Goal: Find specific page/section: Find specific page/section

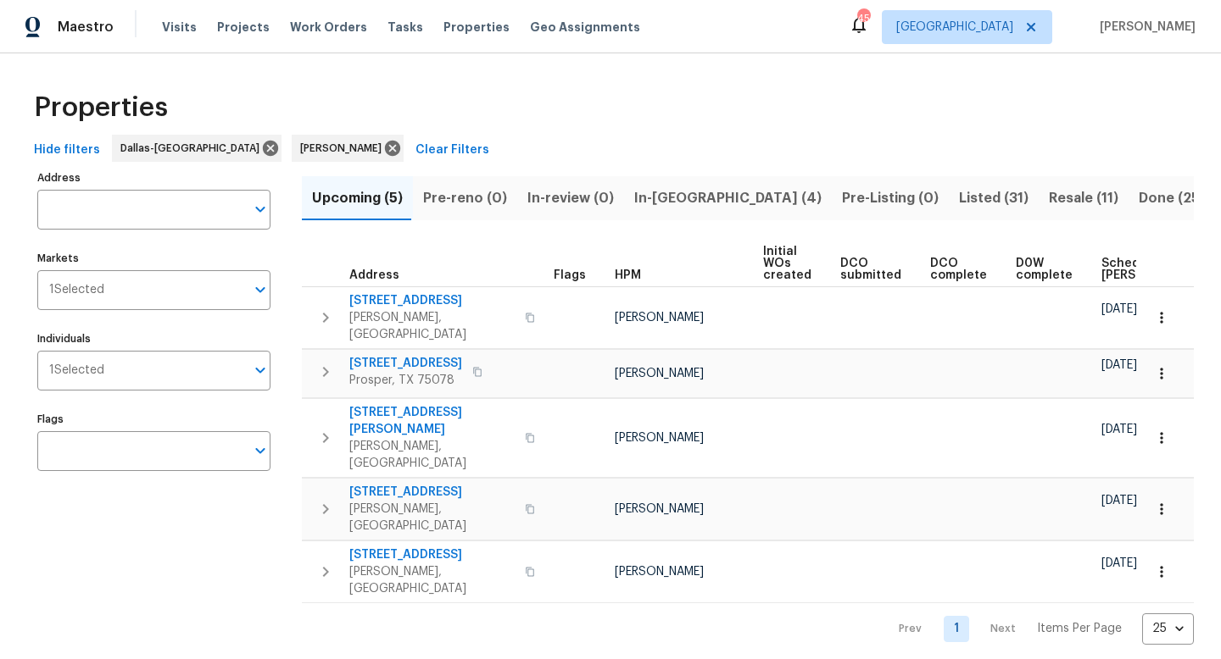
scroll to position [0, 206]
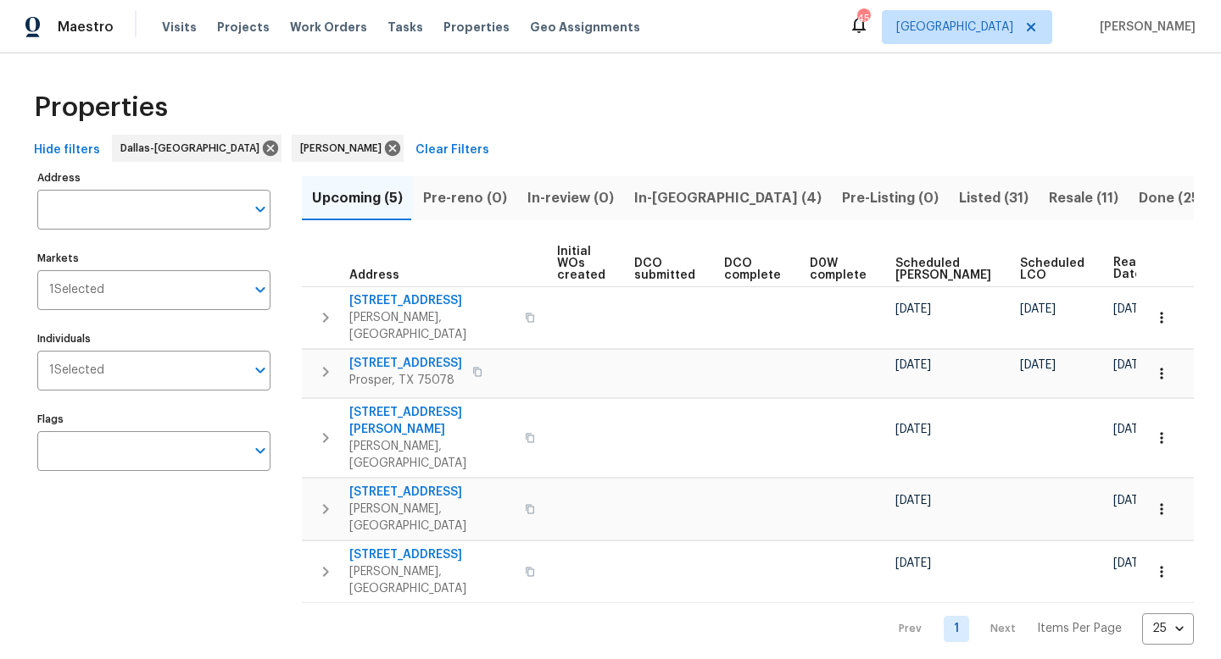
click at [660, 197] on span "In-[GEOGRAPHIC_DATA] (4)" at bounding box center [727, 198] width 187 height 24
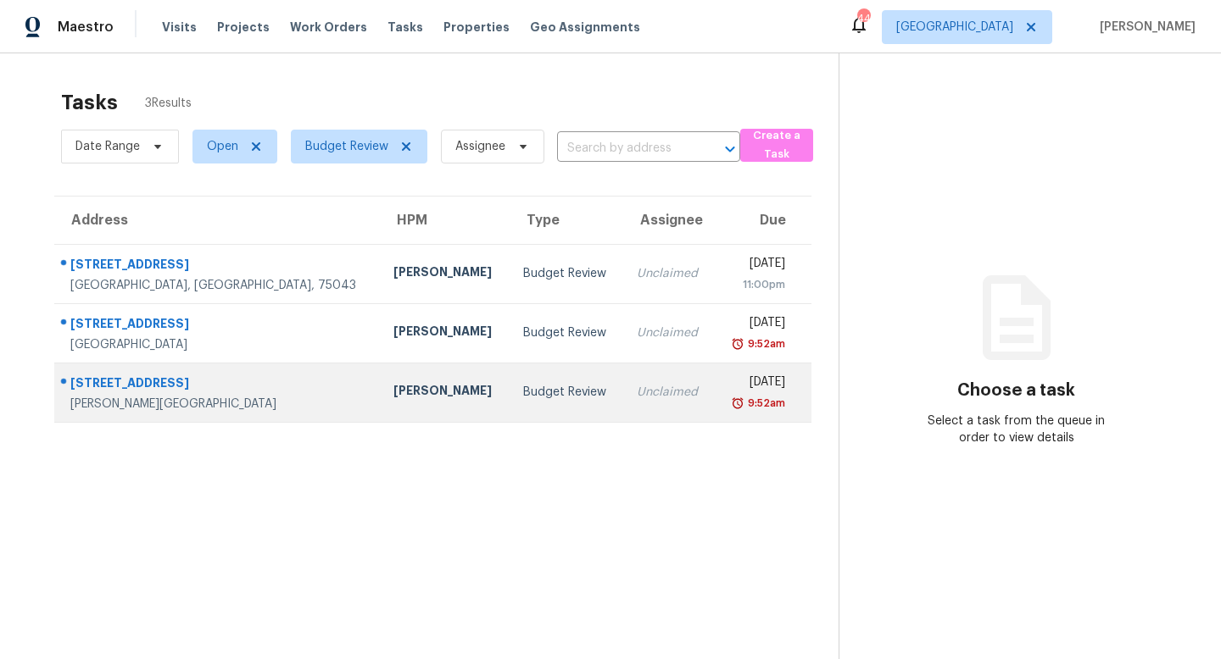
click at [393, 396] on div "Francisco Balcazar Serrato" at bounding box center [444, 392] width 103 height 21
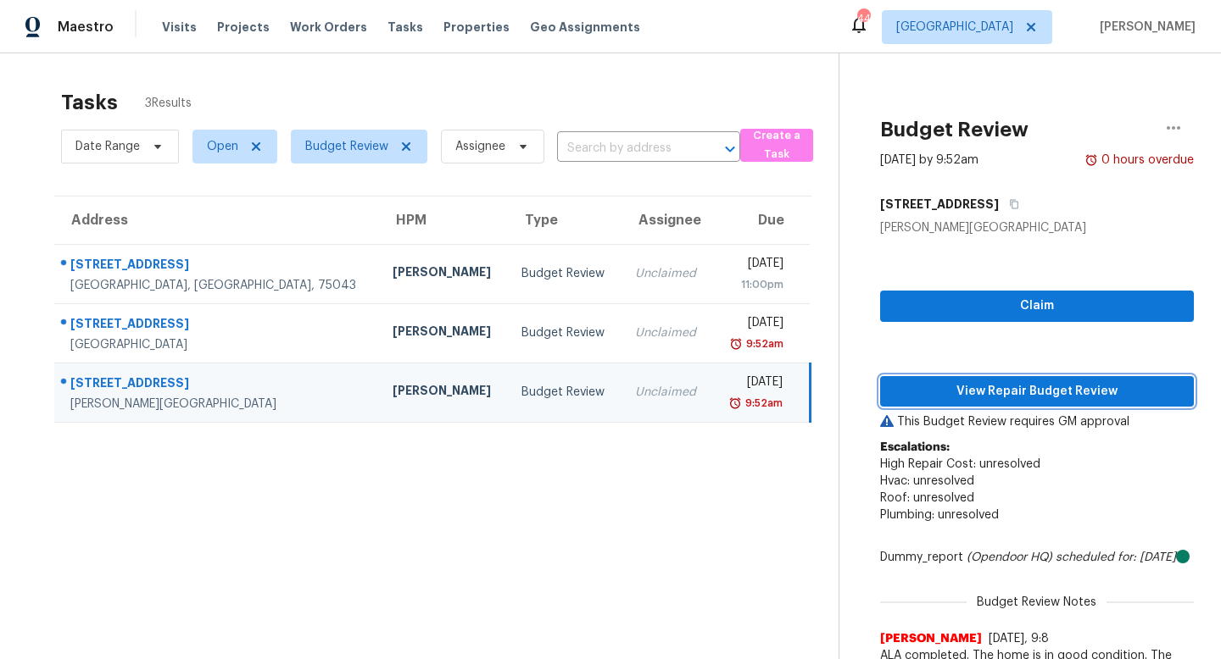
click at [1026, 402] on button "View Repair Budget Review" at bounding box center [1037, 391] width 314 height 31
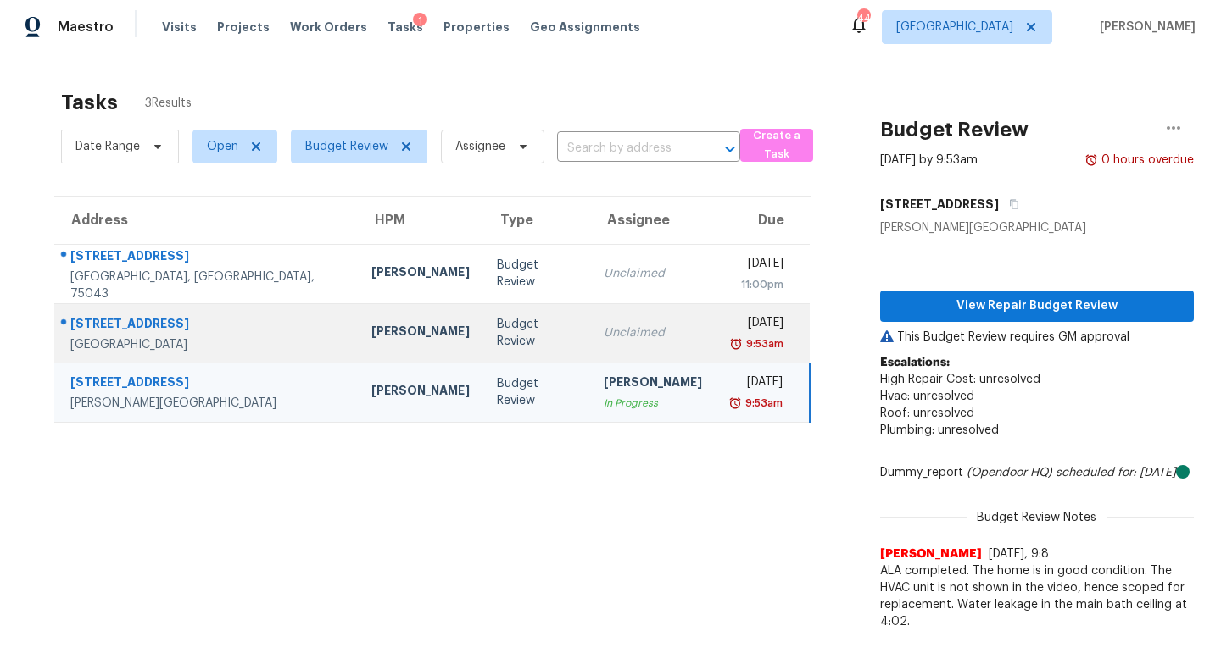
click at [515, 337] on div "Budget Review" at bounding box center [537, 333] width 80 height 34
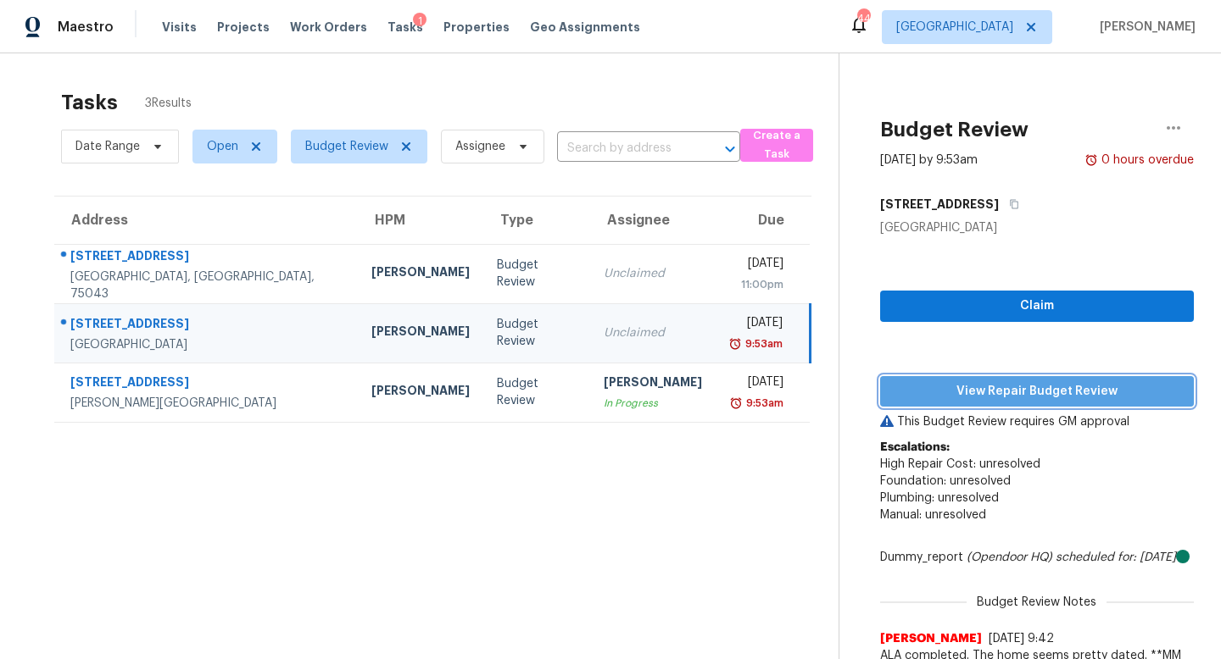
click at [947, 391] on span "View Repair Budget Review" at bounding box center [1036, 391] width 287 height 21
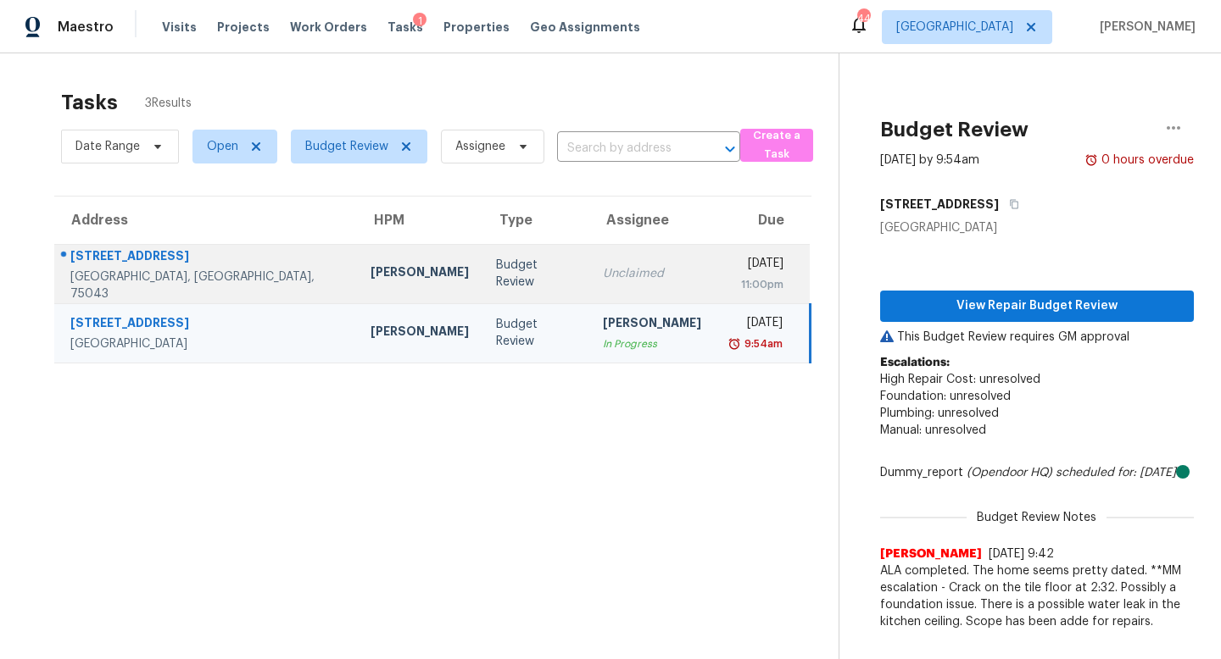
click at [603, 272] on div "Unclaimed" at bounding box center [652, 273] width 98 height 17
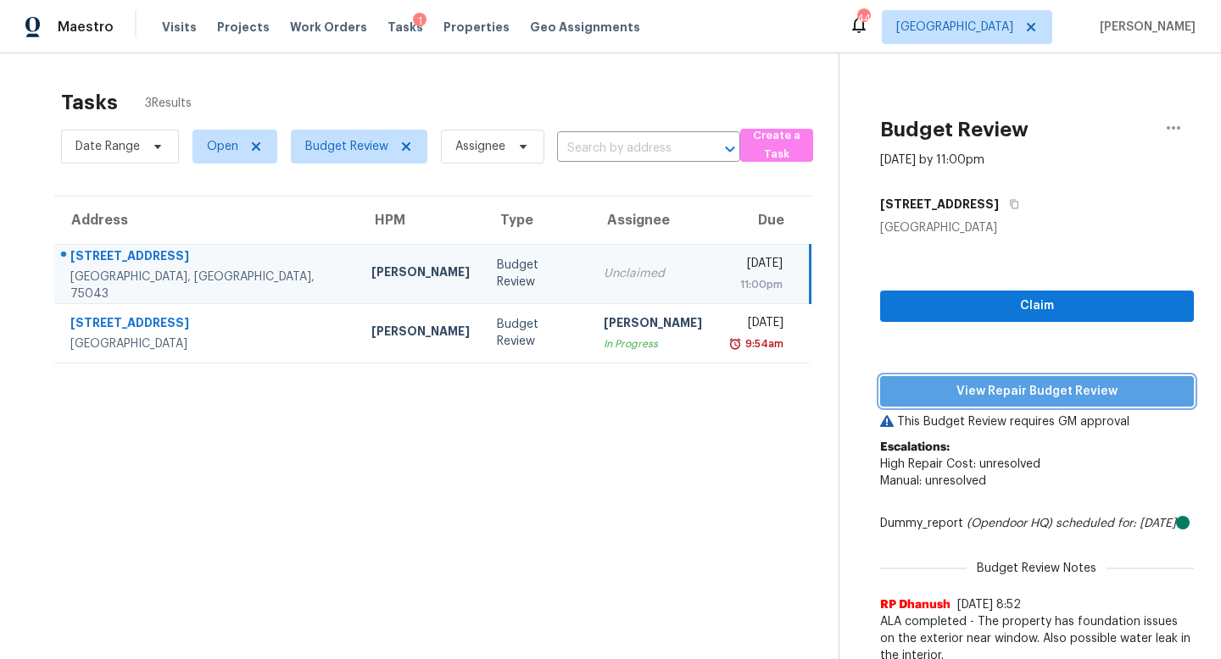
click at [934, 386] on span "View Repair Budget Review" at bounding box center [1036, 391] width 287 height 21
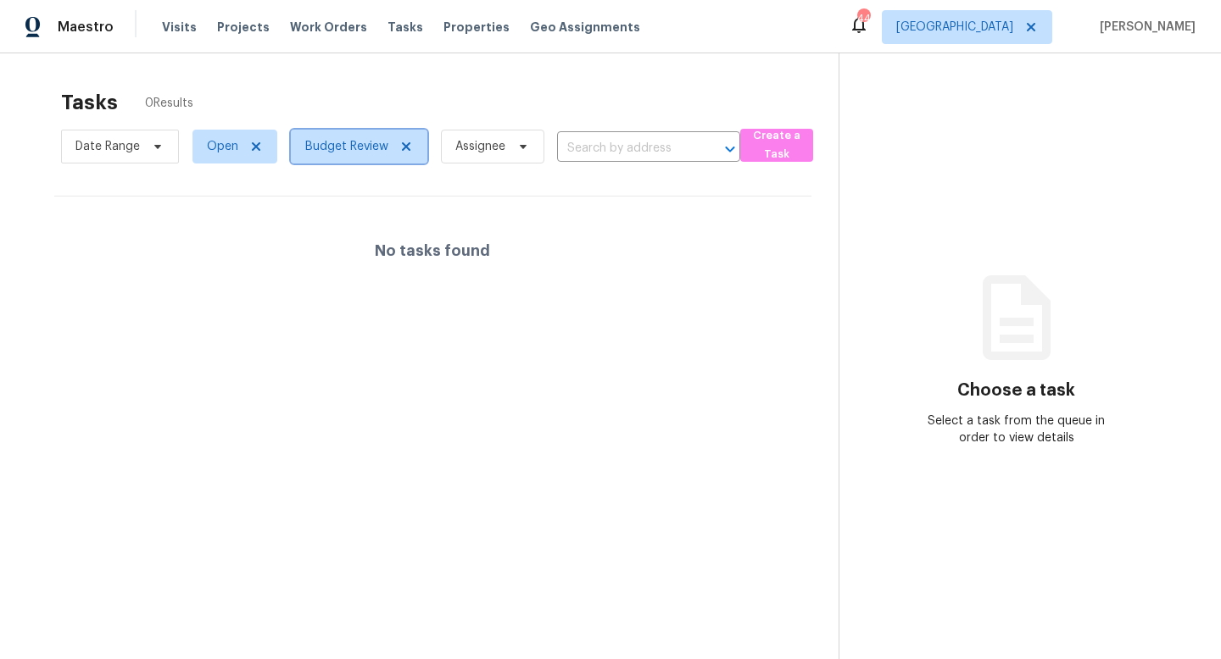
click at [397, 145] on span at bounding box center [403, 147] width 19 height 14
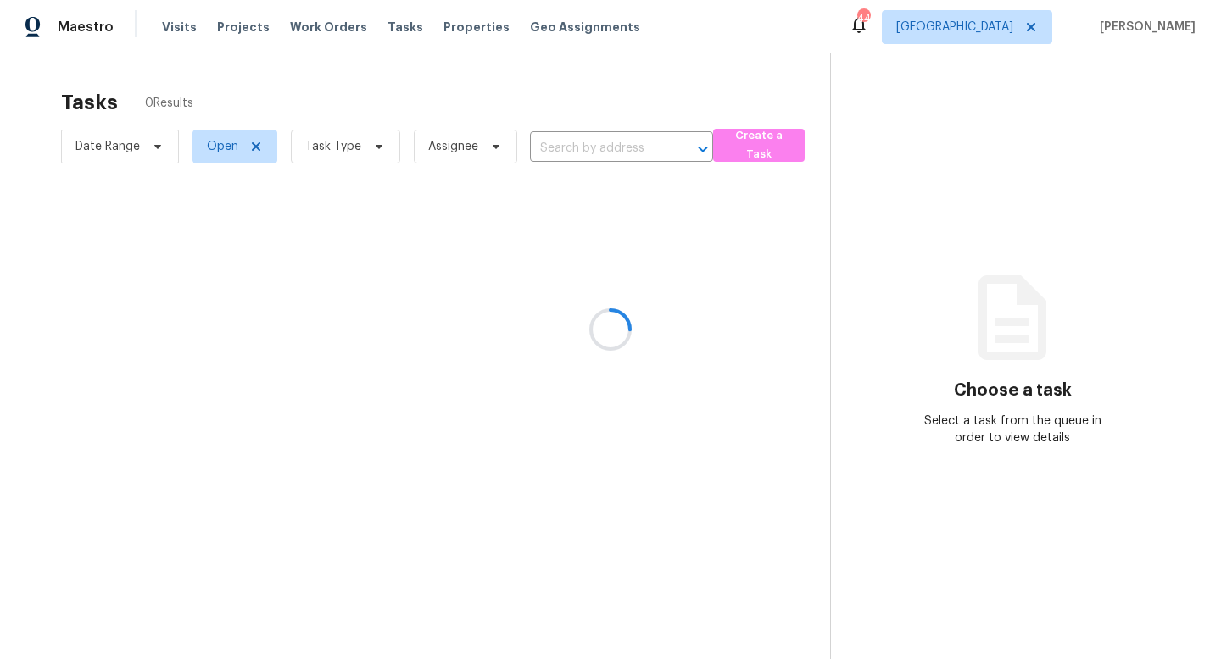
click at [367, 144] on div at bounding box center [610, 329] width 1221 height 659
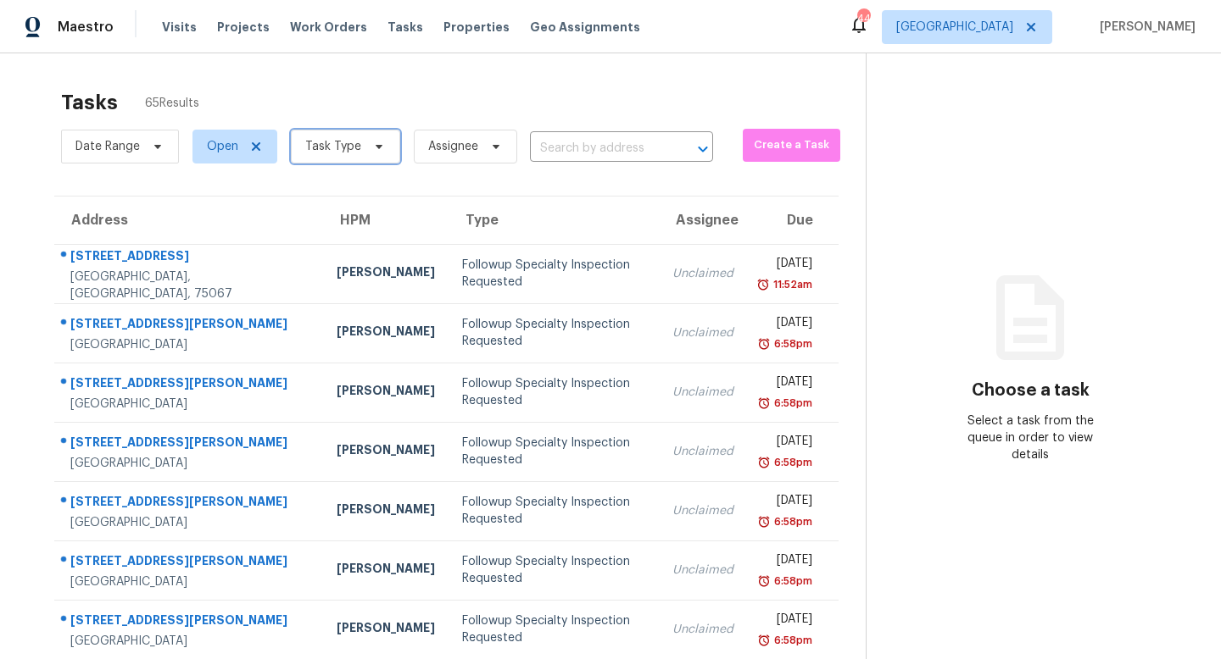
click at [372, 146] on icon at bounding box center [379, 147] width 14 height 14
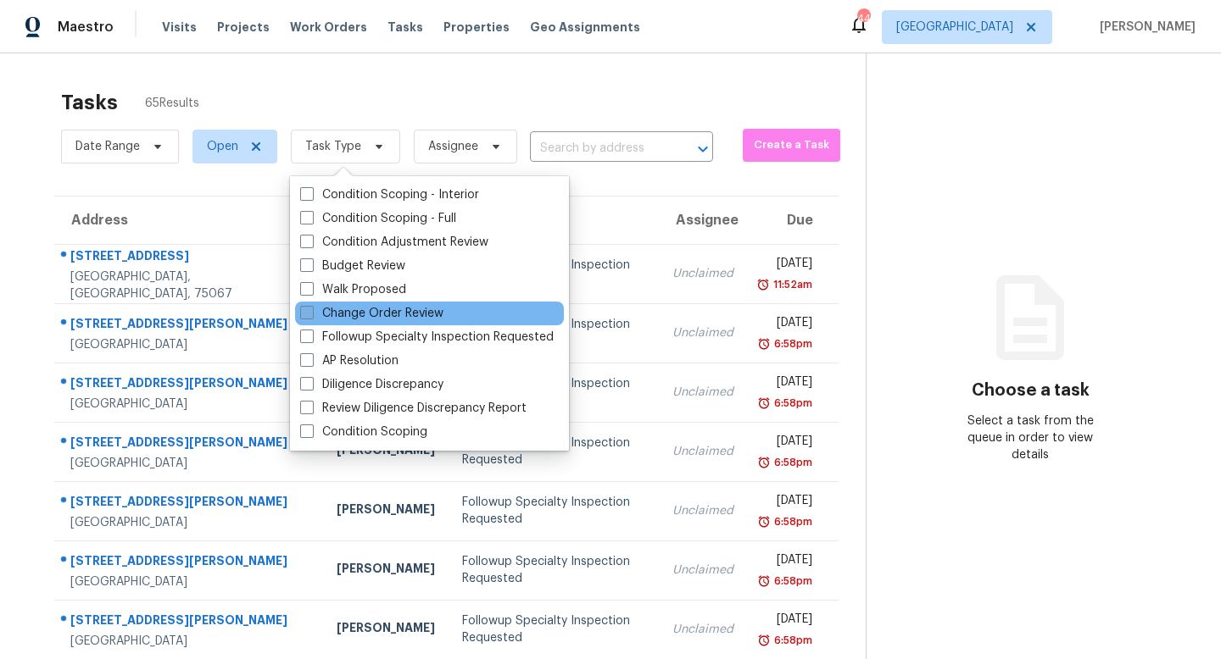
click at [362, 307] on label "Change Order Review" at bounding box center [371, 313] width 143 height 17
click at [311, 307] on input "Change Order Review" at bounding box center [305, 310] width 11 height 11
checkbox input "true"
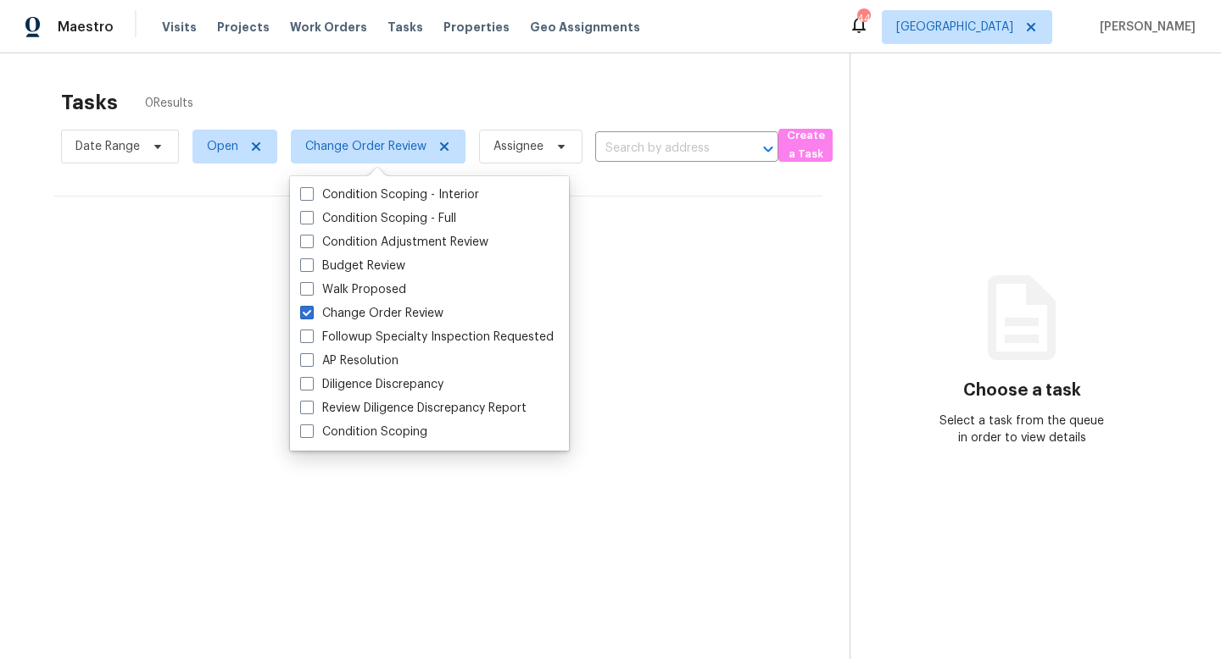
click at [398, 100] on div "Tasks 0 Results" at bounding box center [455, 103] width 788 height 44
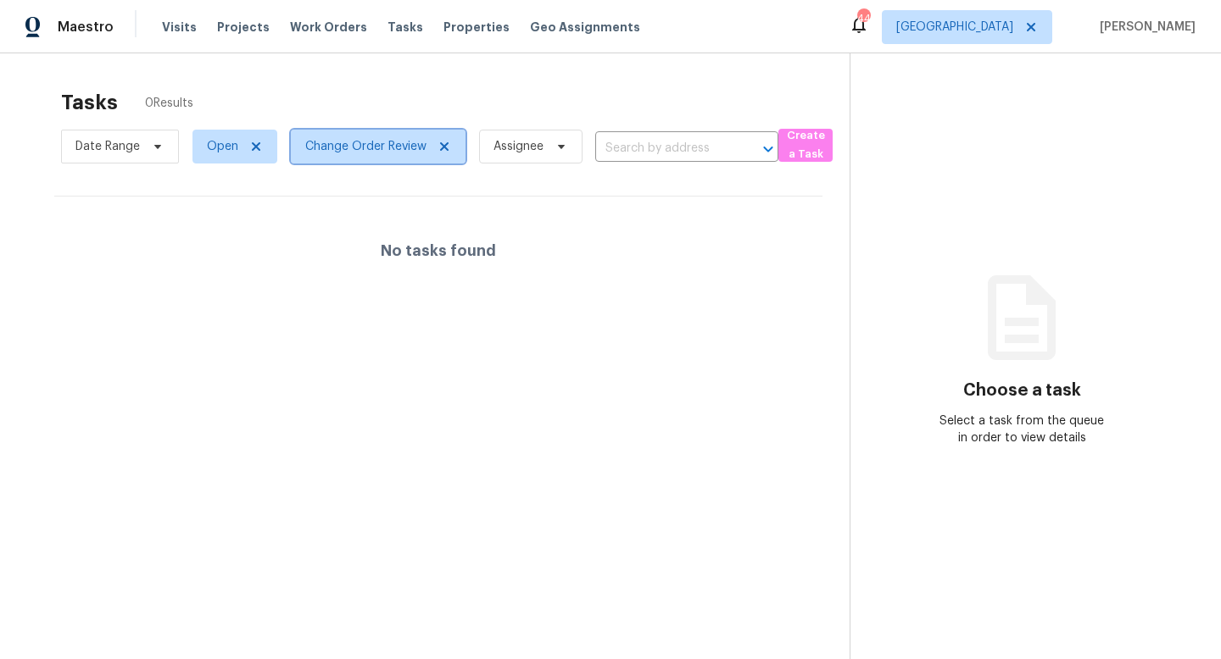
click at [405, 136] on span "Change Order Review" at bounding box center [378, 147] width 175 height 34
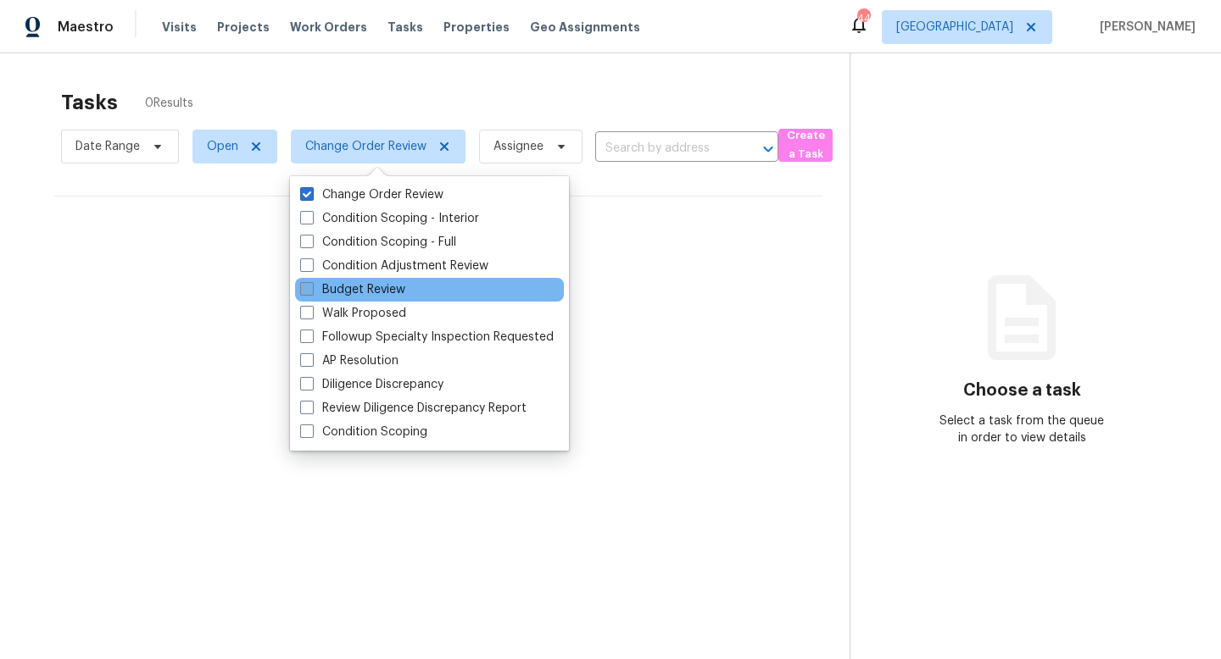
click at [304, 290] on span at bounding box center [307, 289] width 14 height 14
click at [304, 290] on input "Budget Review" at bounding box center [305, 286] width 11 height 11
checkbox input "true"
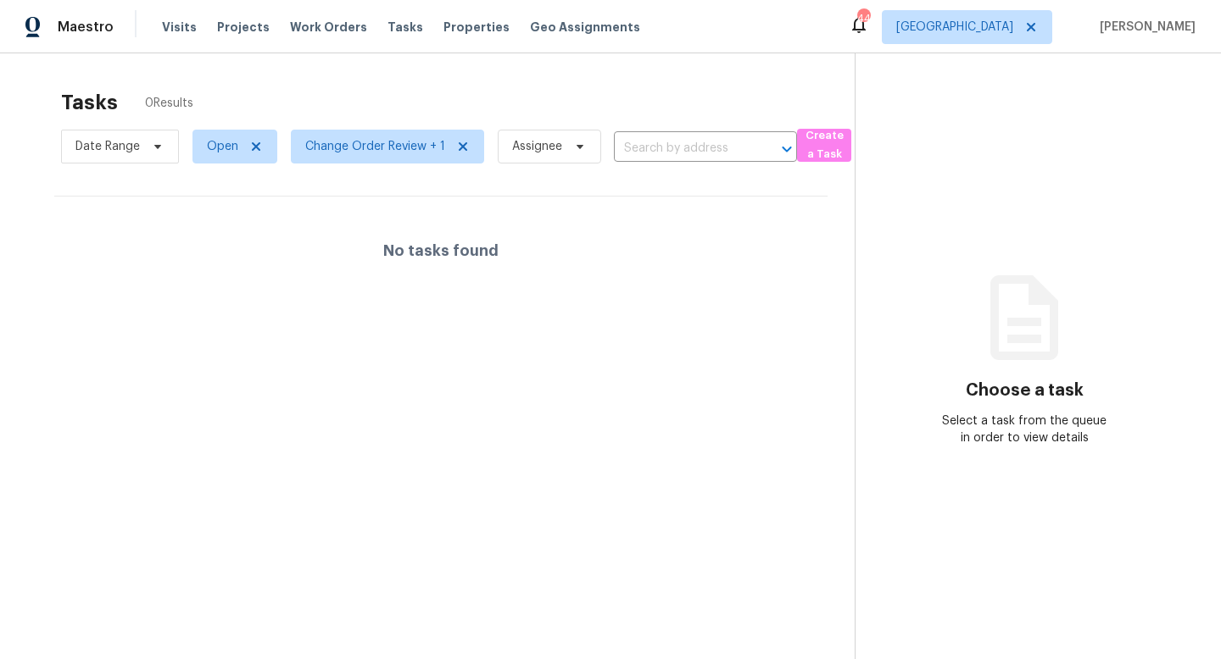
click at [408, 79] on div "Tasks 0 Results Date Range Open Change Order Review + 1 Assignee ​ Create a Tas…" at bounding box center [610, 382] width 1221 height 659
click at [165, 27] on span "Visits" at bounding box center [179, 27] width 35 height 17
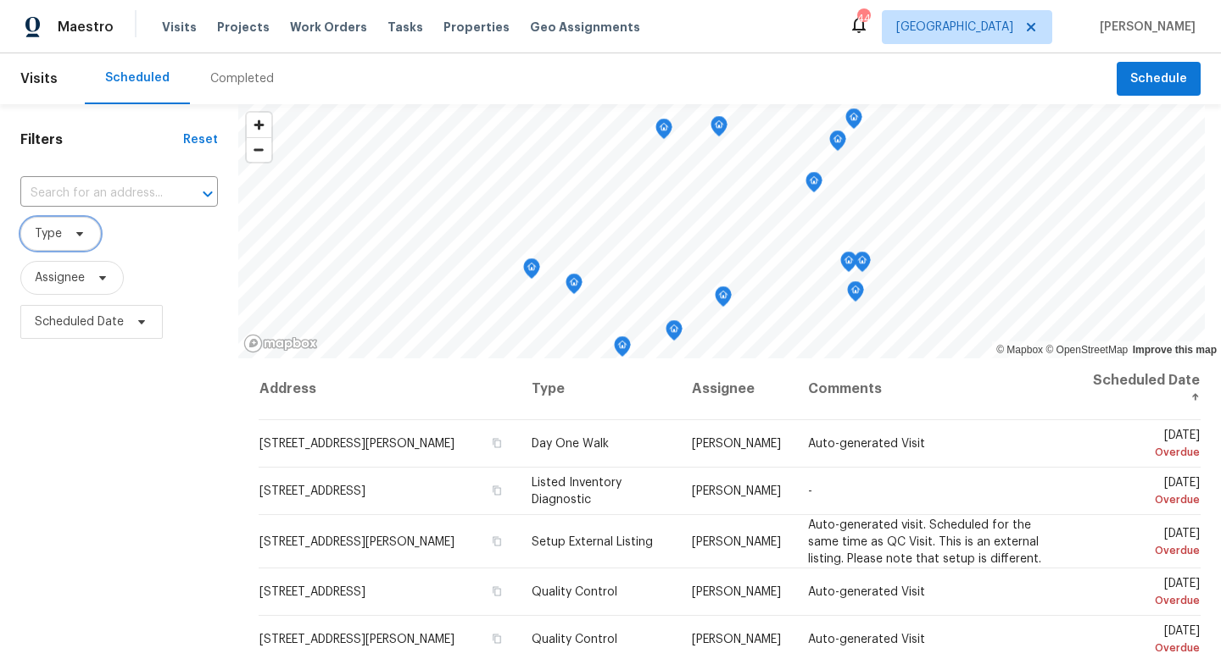
click at [85, 237] on icon at bounding box center [80, 234] width 14 height 14
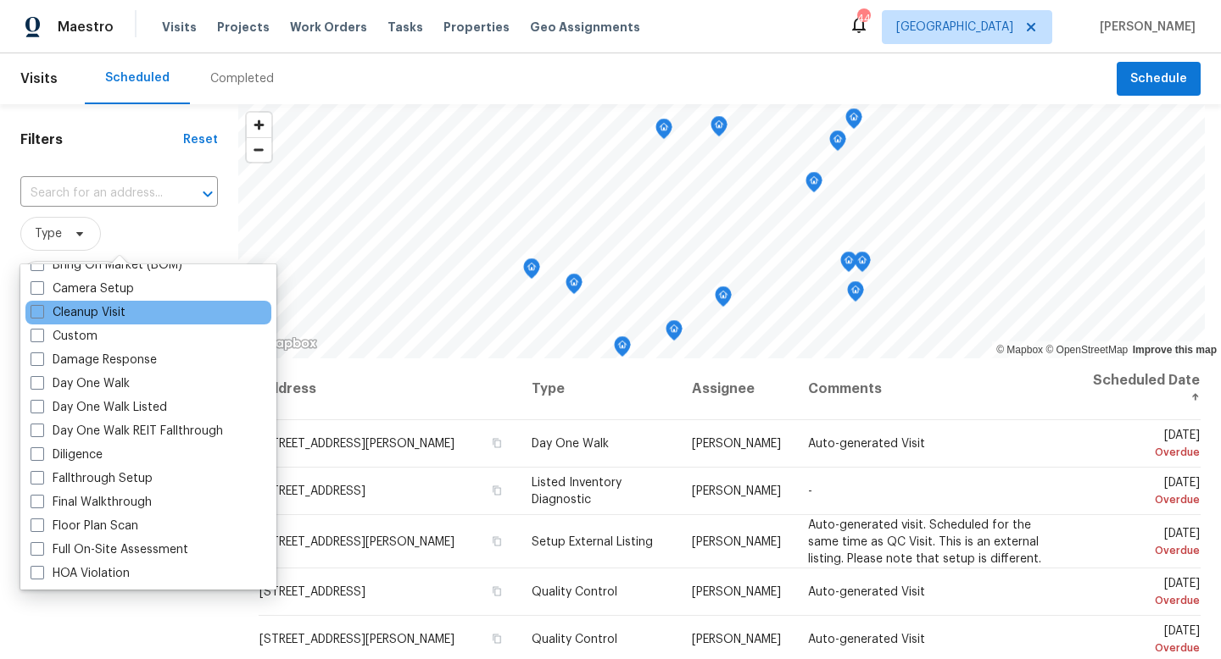
scroll to position [203, 0]
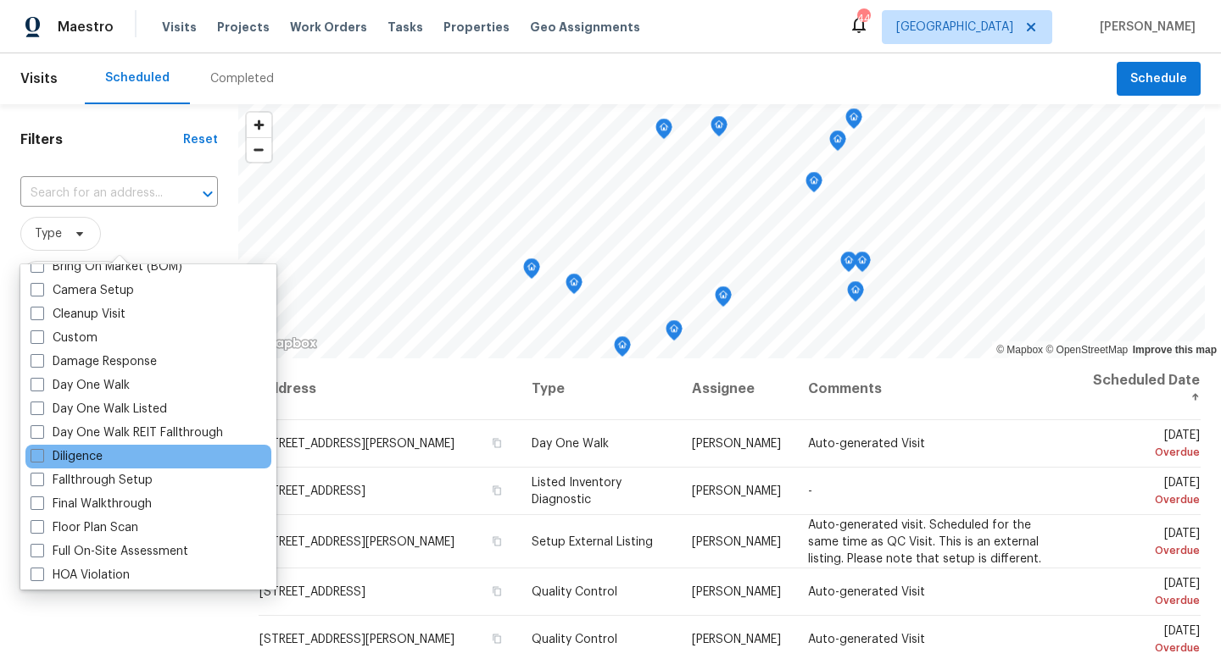
click at [105, 459] on div "Diligence" at bounding box center [148, 457] width 246 height 24
click at [61, 450] on label "Diligence" at bounding box center [67, 456] width 72 height 17
click at [42, 450] on input "Diligence" at bounding box center [36, 453] width 11 height 11
checkbox input "true"
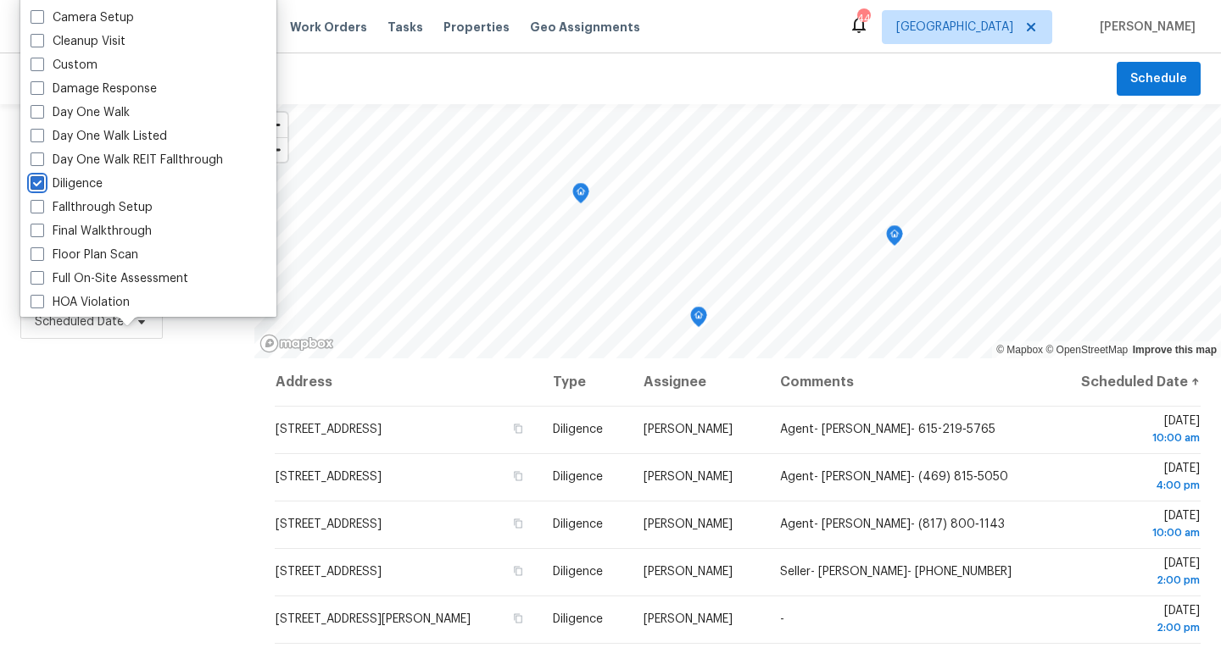
scroll to position [226, 0]
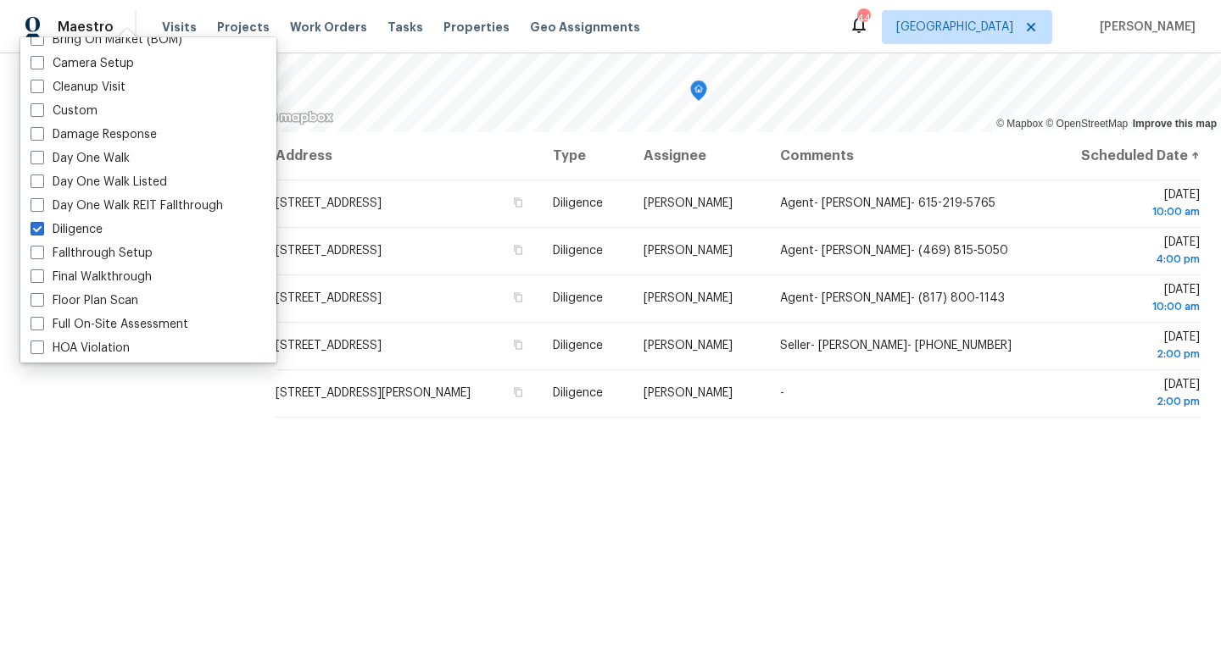
click at [139, 503] on div "Filters Reset ​ Diligence Assignee Scheduled Date" at bounding box center [127, 269] width 254 height 782
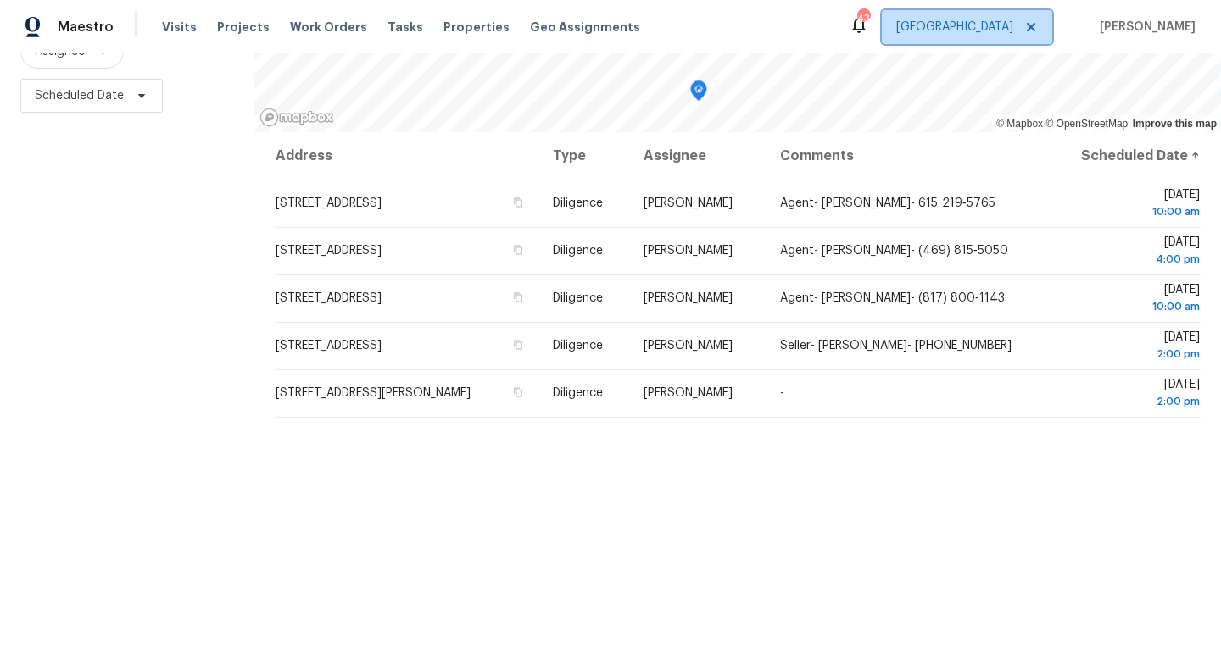
click at [1005, 22] on span "[GEOGRAPHIC_DATA]" at bounding box center [954, 27] width 117 height 17
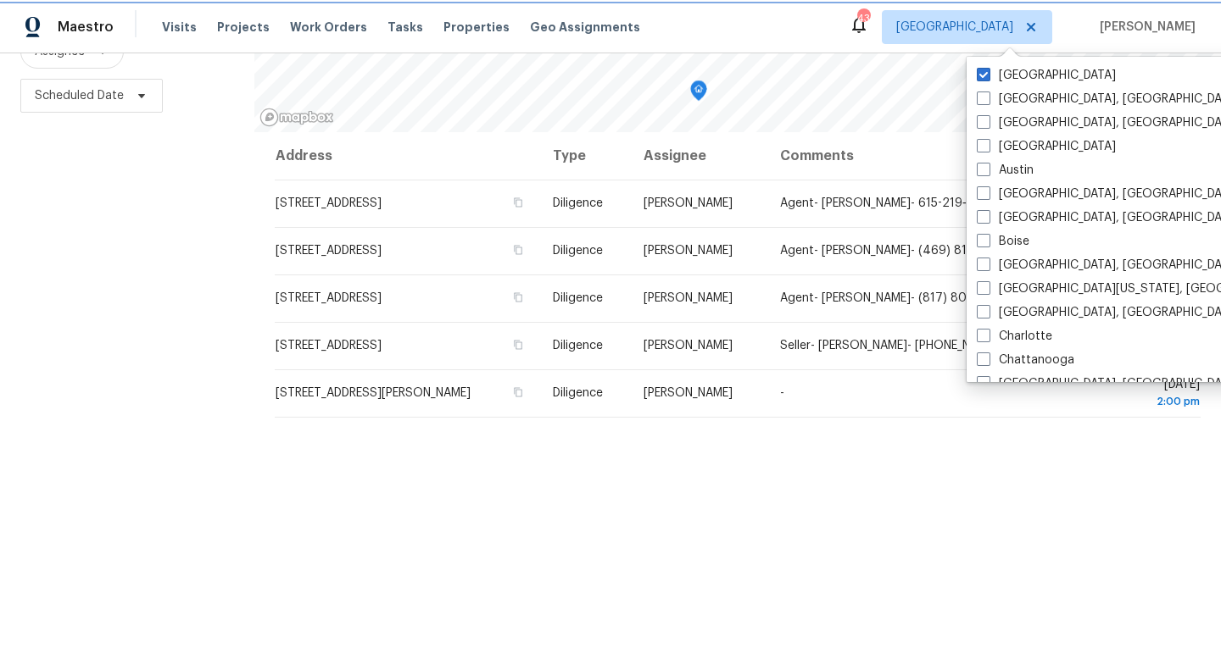
click at [1005, 22] on span "[GEOGRAPHIC_DATA]" at bounding box center [954, 27] width 117 height 17
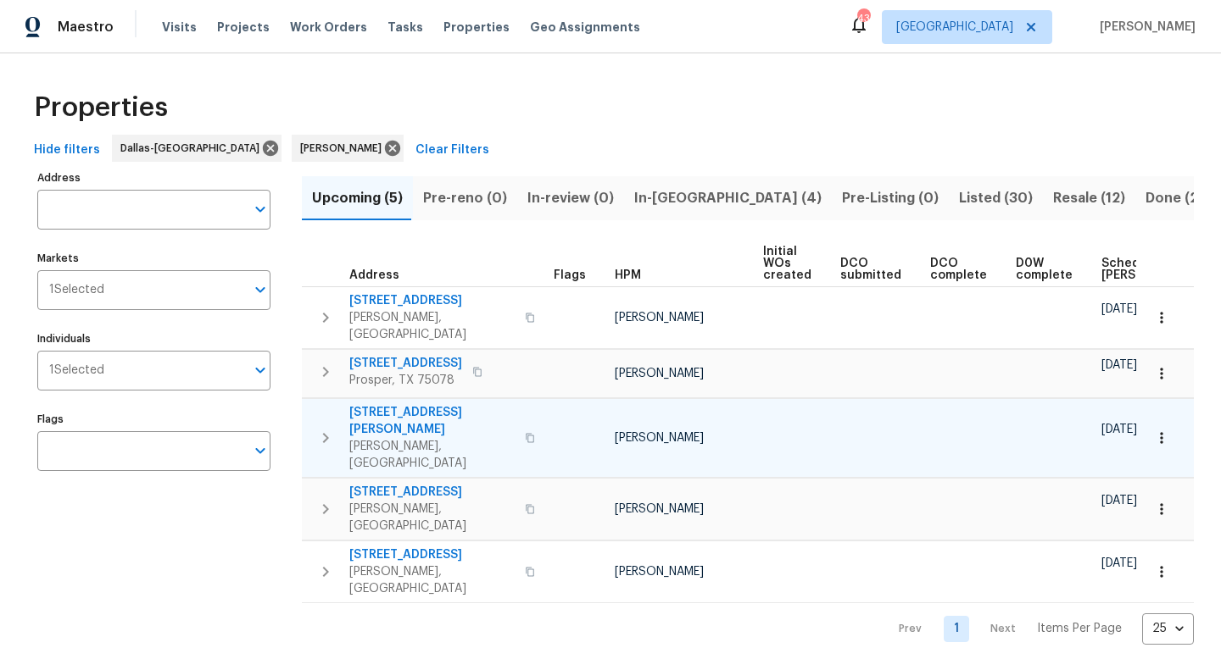
scroll to position [0, 187]
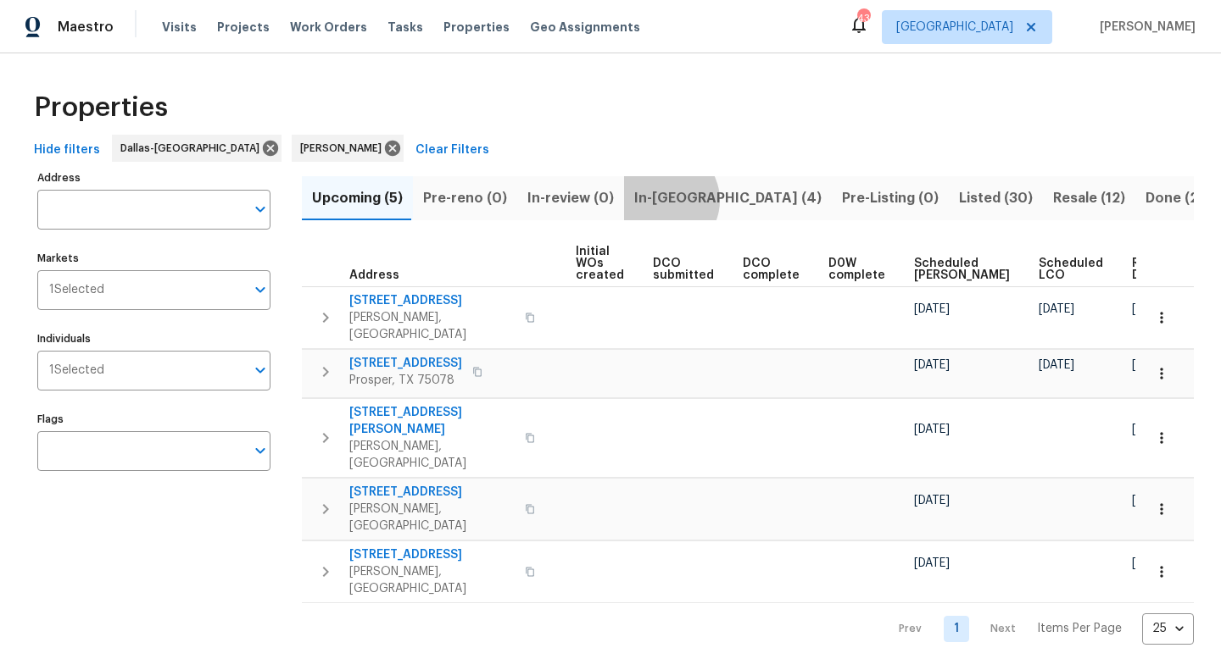
click at [652, 200] on span "In-[GEOGRAPHIC_DATA] (4)" at bounding box center [727, 198] width 187 height 24
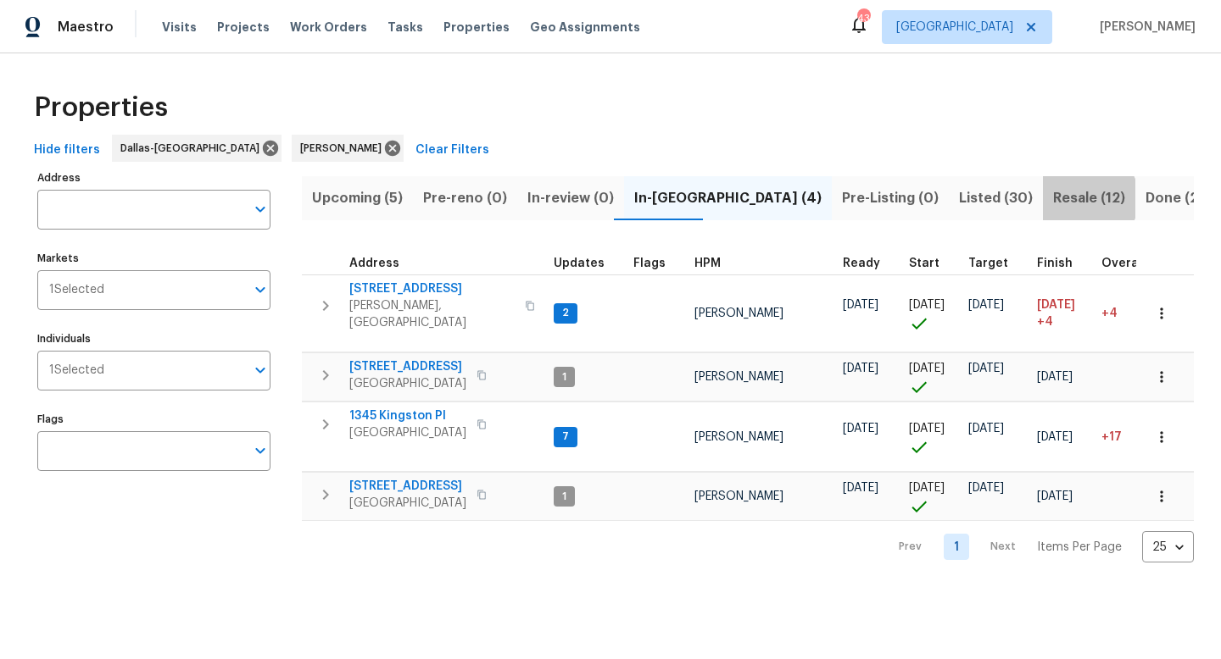
click at [1053, 198] on span "Resale (12)" at bounding box center [1089, 198] width 72 height 24
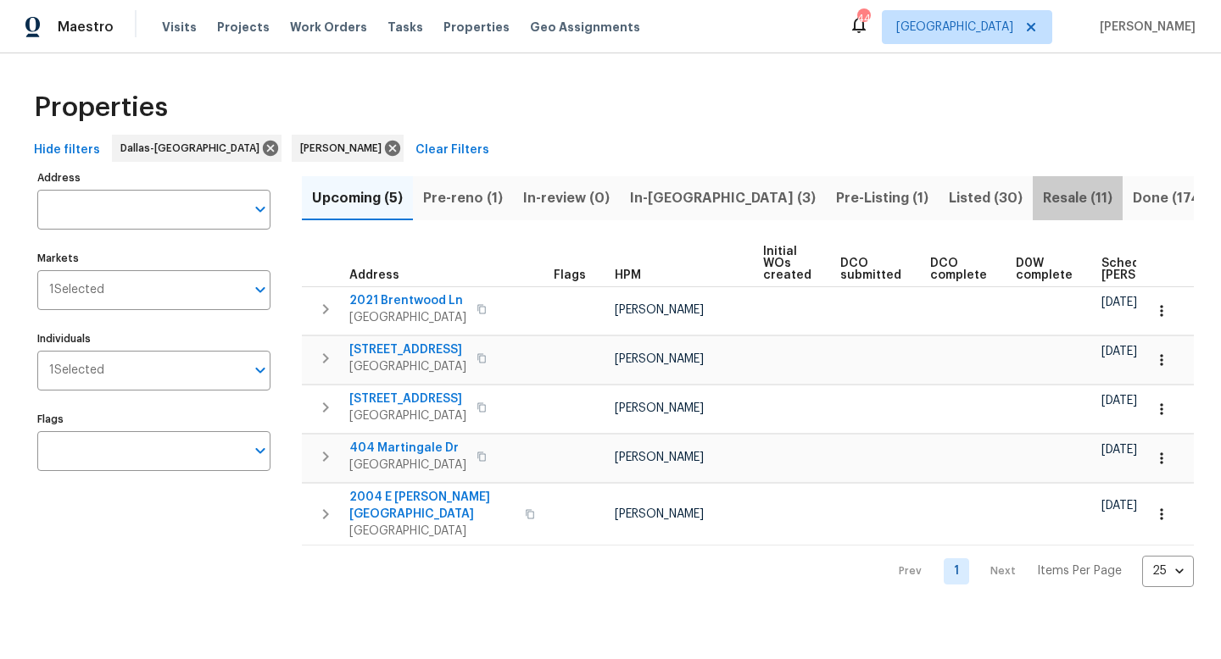
click at [1043, 198] on span "Resale (11)" at bounding box center [1078, 198] width 70 height 24
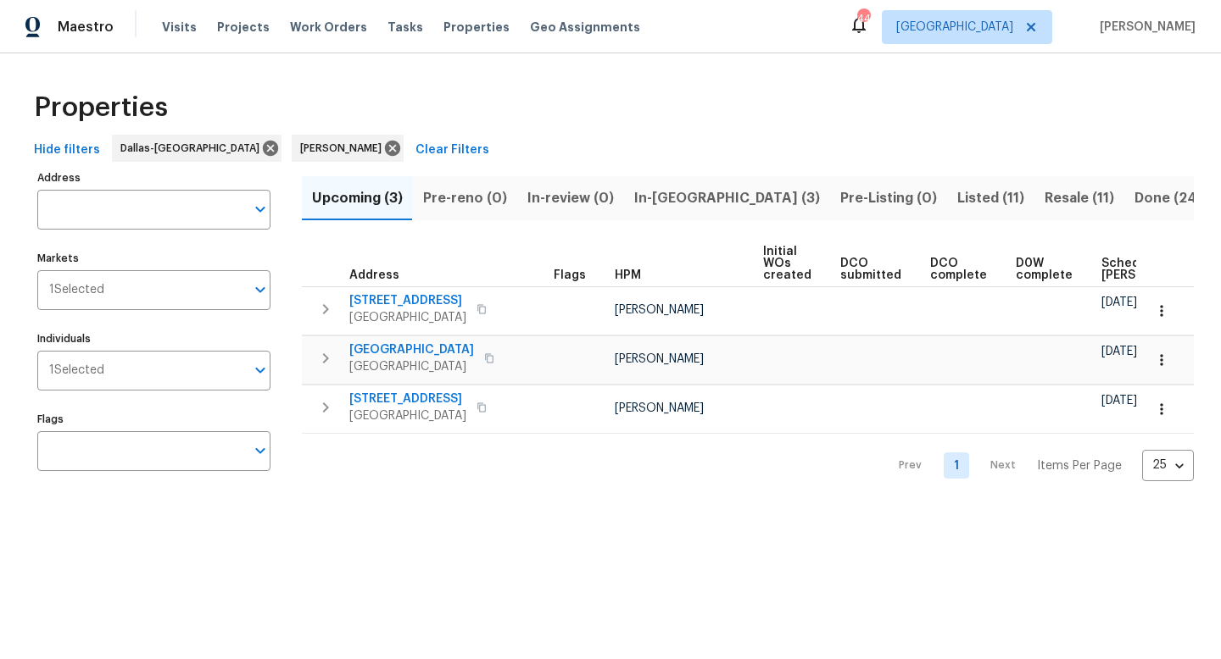
click at [957, 191] on span "Listed (11)" at bounding box center [990, 198] width 67 height 24
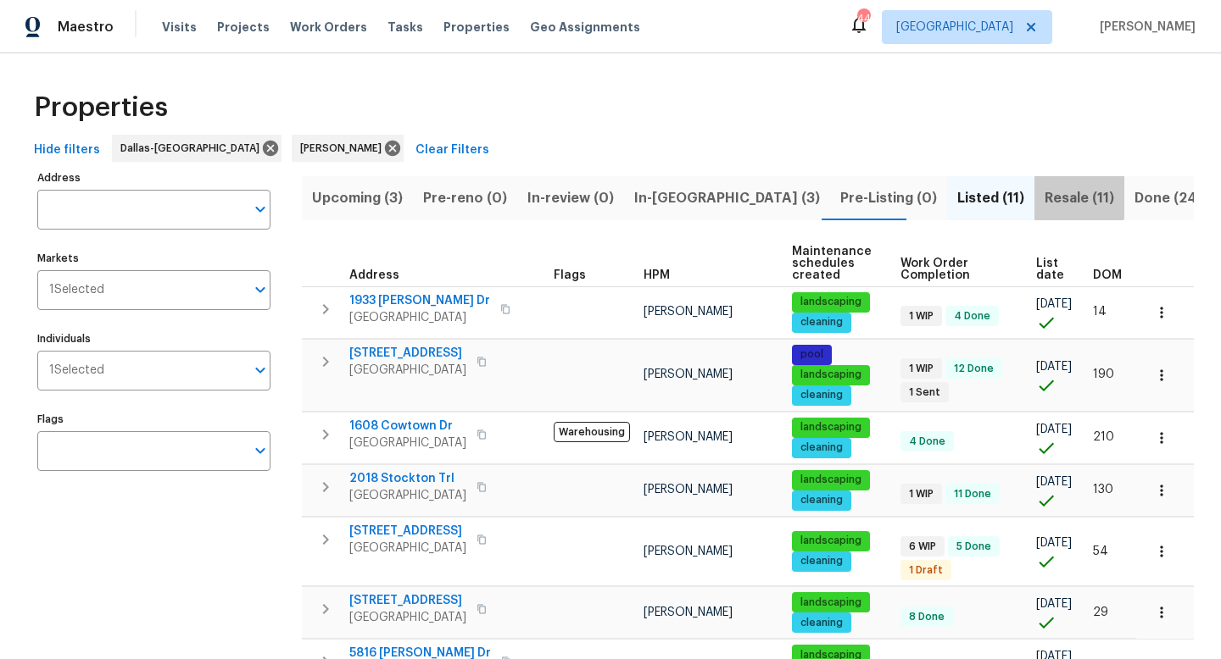
click at [1044, 194] on span "Resale (11)" at bounding box center [1079, 198] width 70 height 24
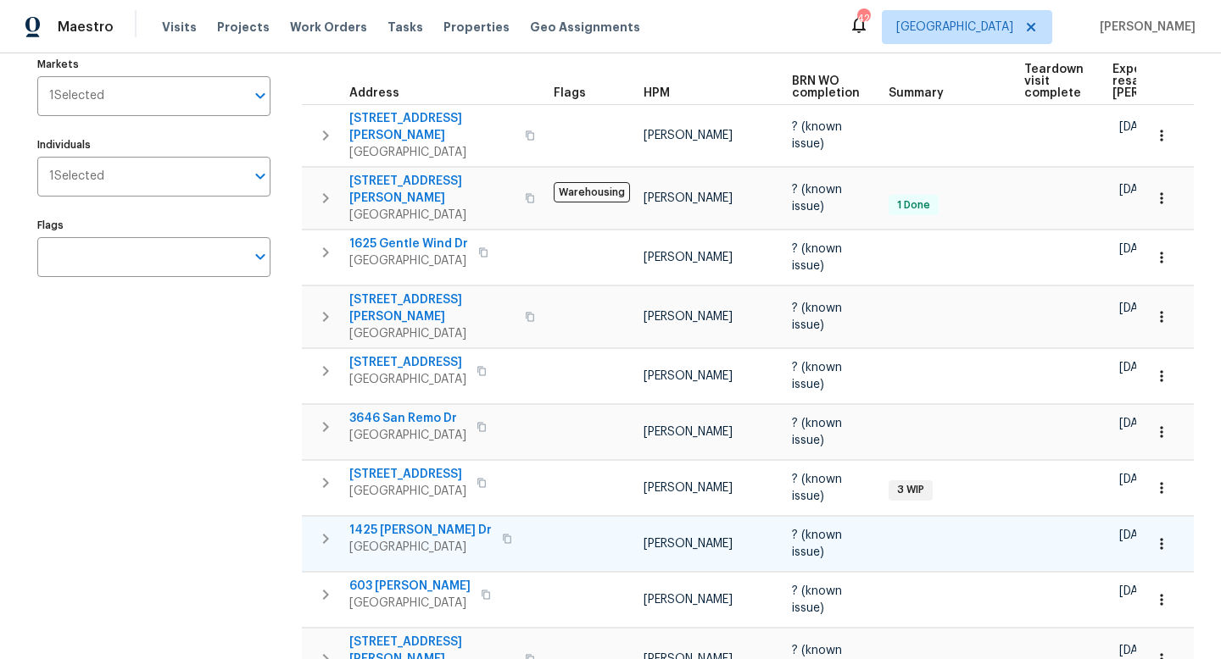
scroll to position [196, 0]
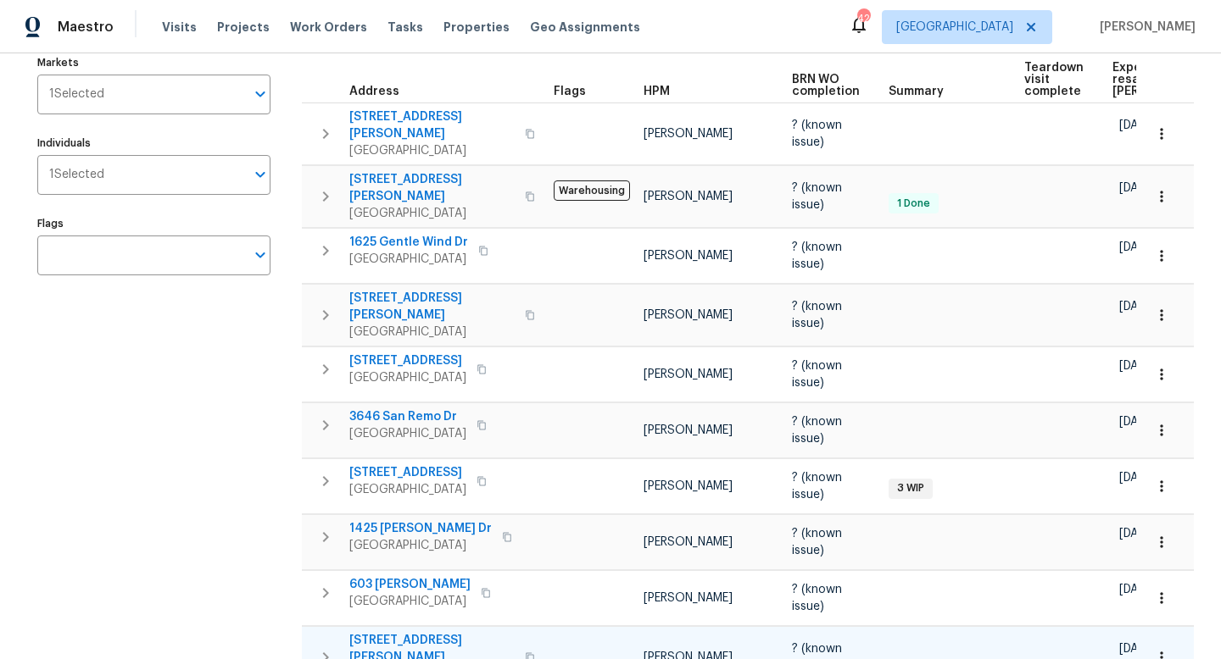
click at [525, 653] on icon "button" at bounding box center [530, 658] width 10 height 10
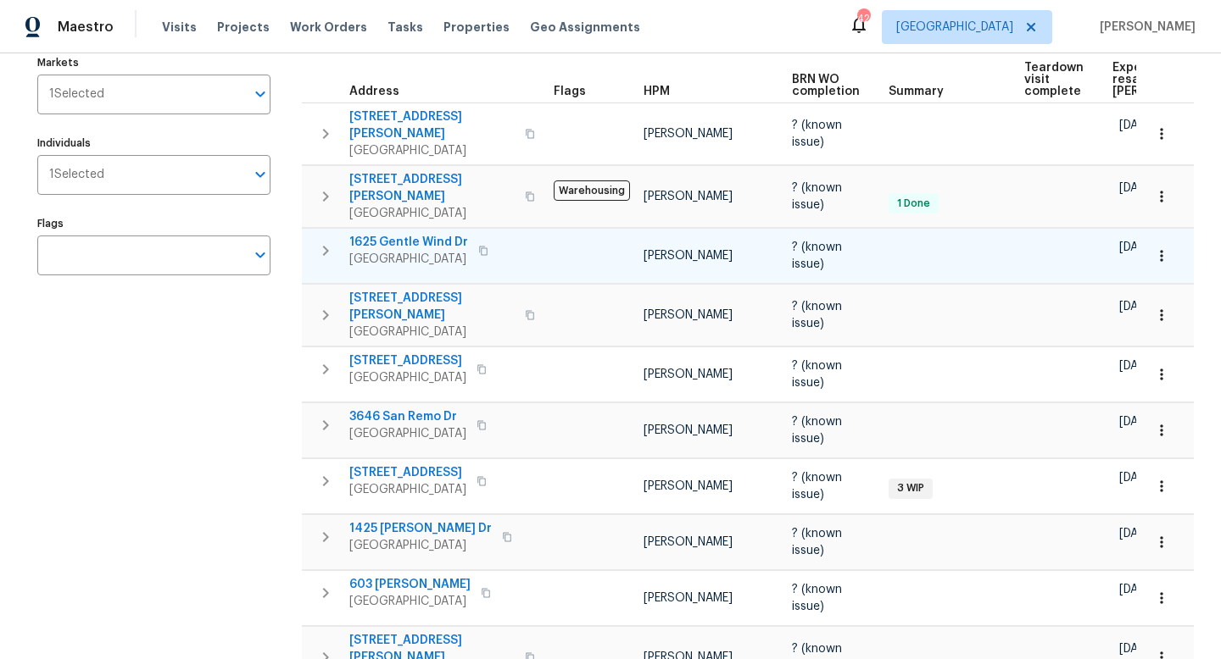
scroll to position [0, 0]
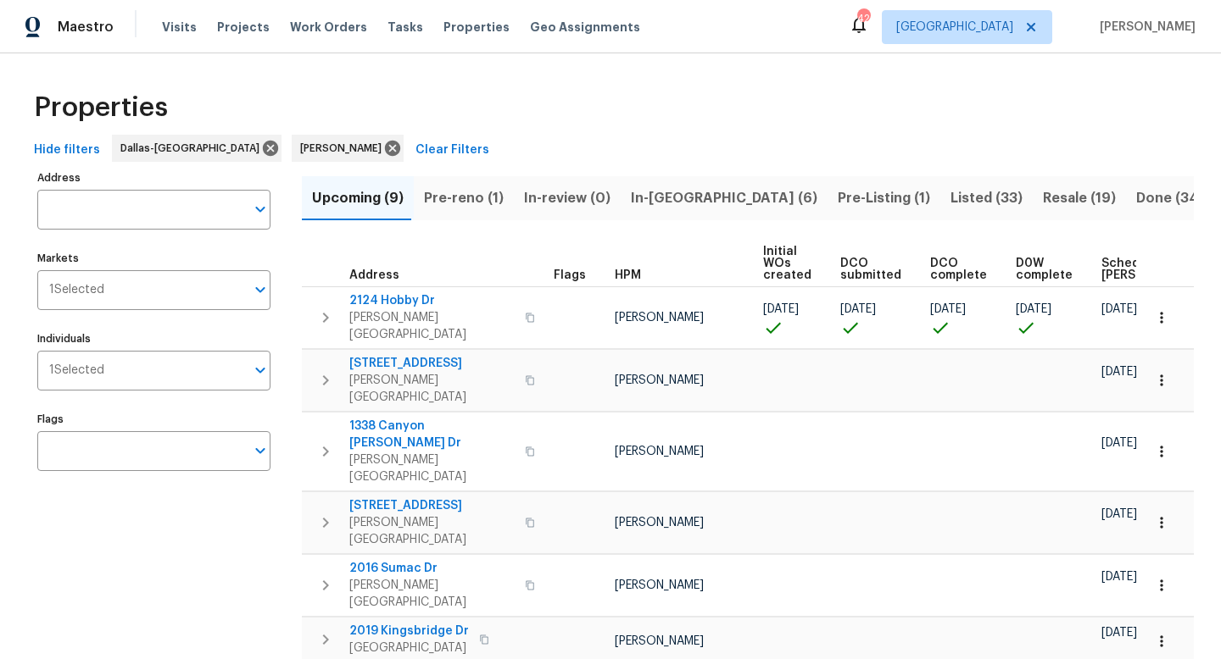
click at [469, 197] on span "Pre-reno (1)" at bounding box center [464, 198] width 80 height 24
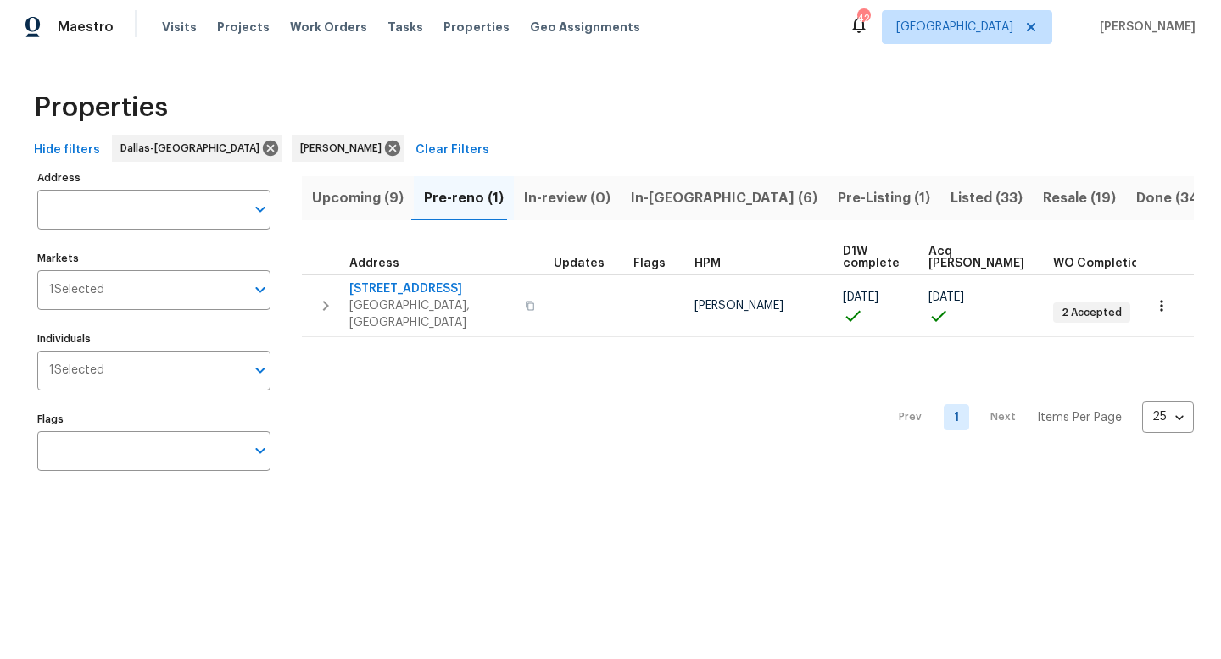
click at [648, 197] on span "In-reno (6)" at bounding box center [724, 198] width 186 height 24
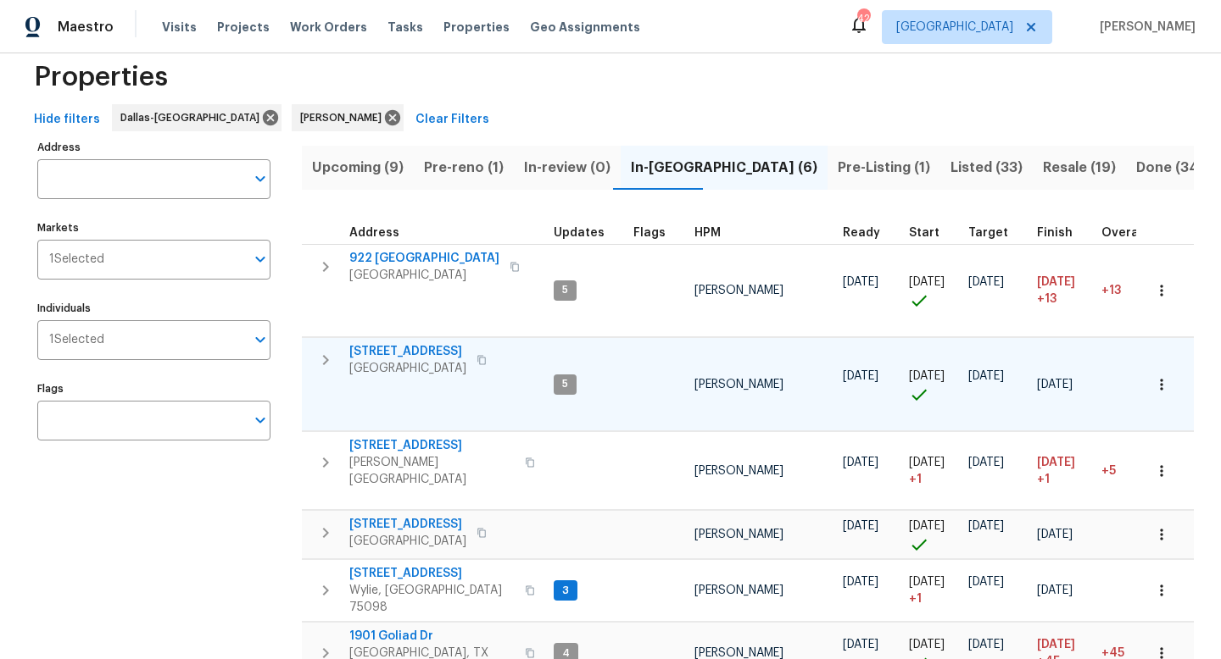
scroll to position [89, 0]
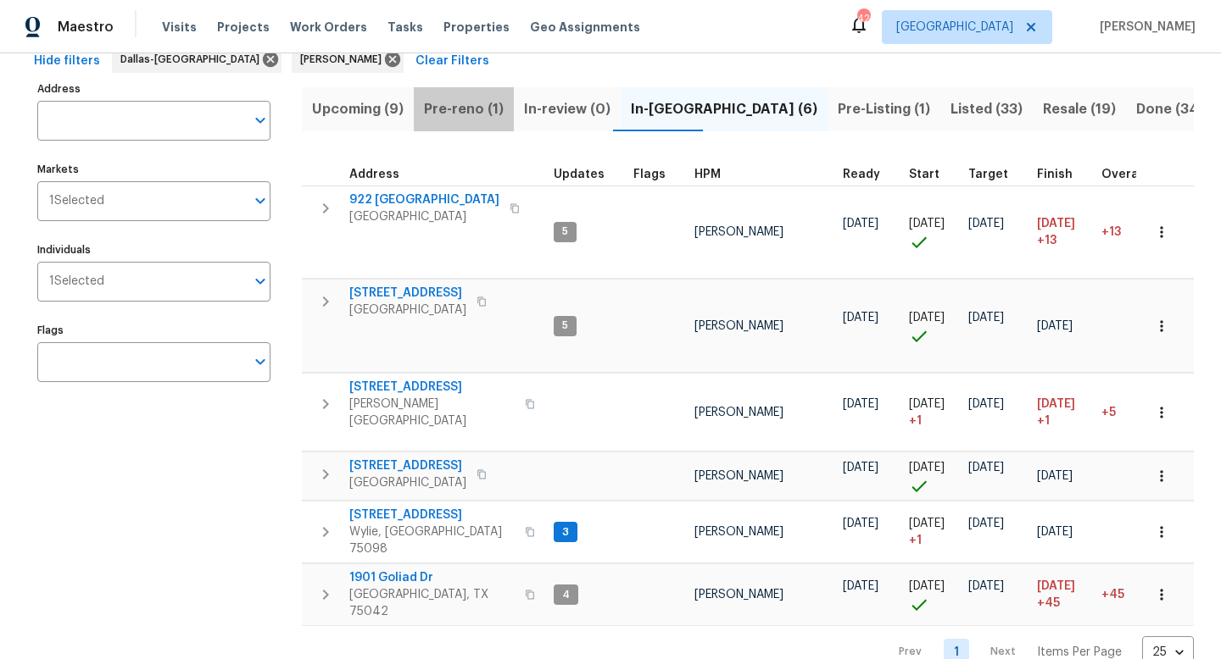
click at [474, 111] on span "Pre-reno (1)" at bounding box center [464, 109] width 80 height 24
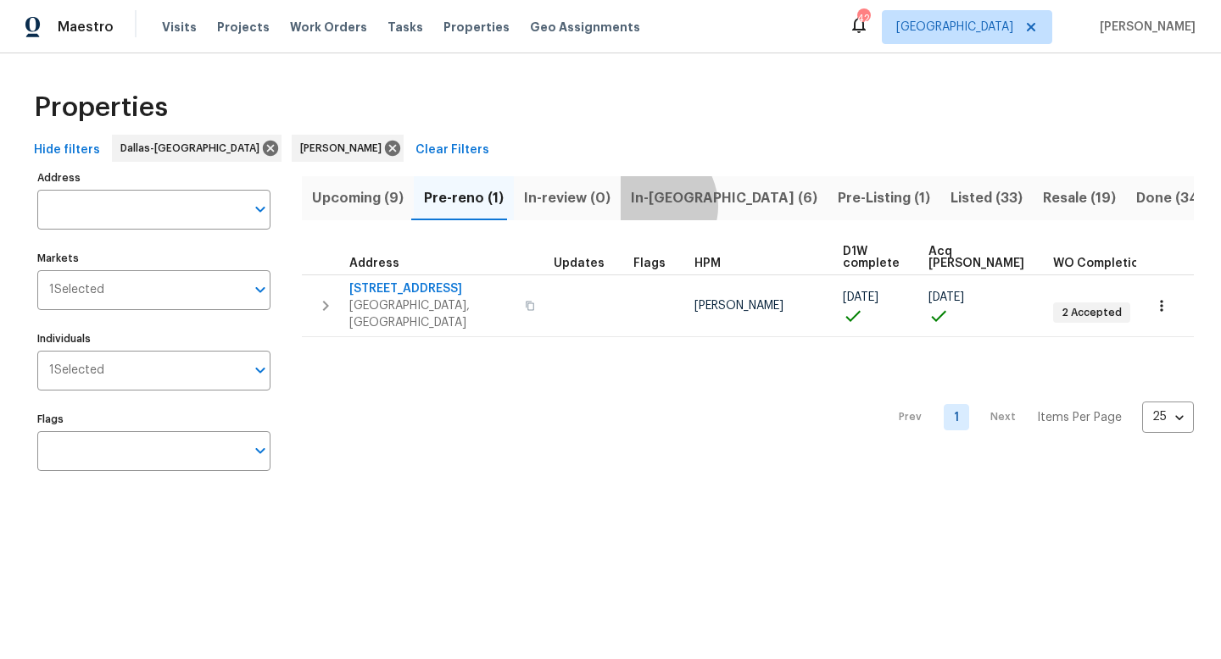
click at [638, 205] on span "In-reno (6)" at bounding box center [724, 198] width 186 height 24
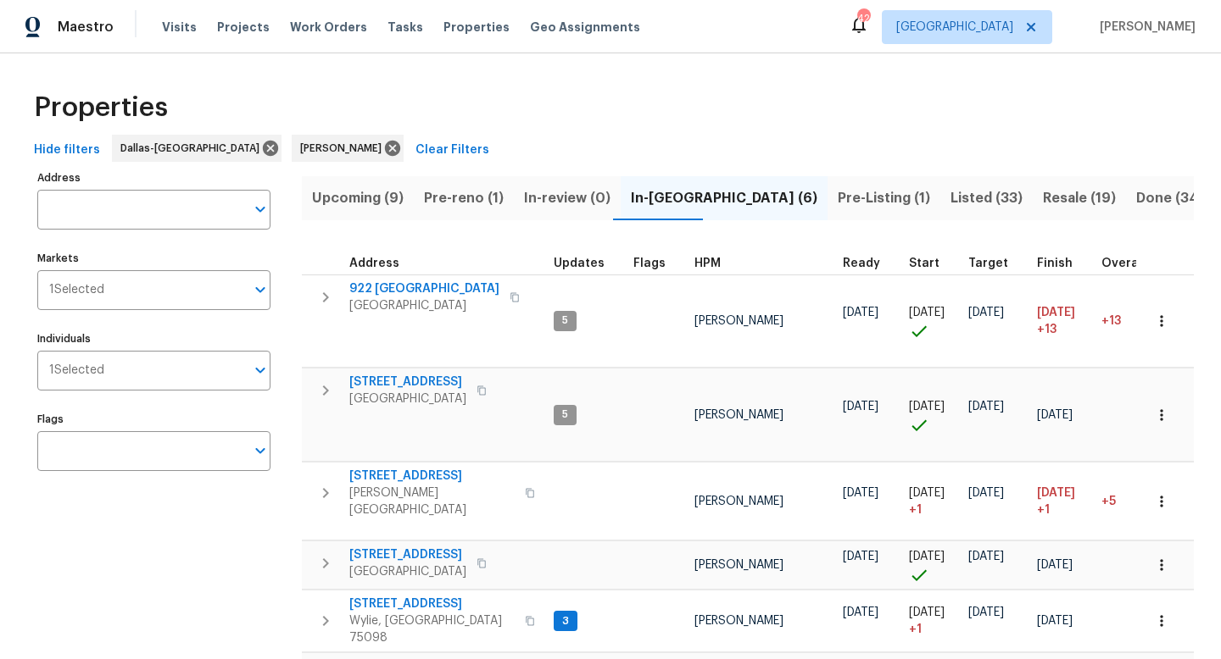
click at [458, 196] on span "Pre-reno (1)" at bounding box center [464, 198] width 80 height 24
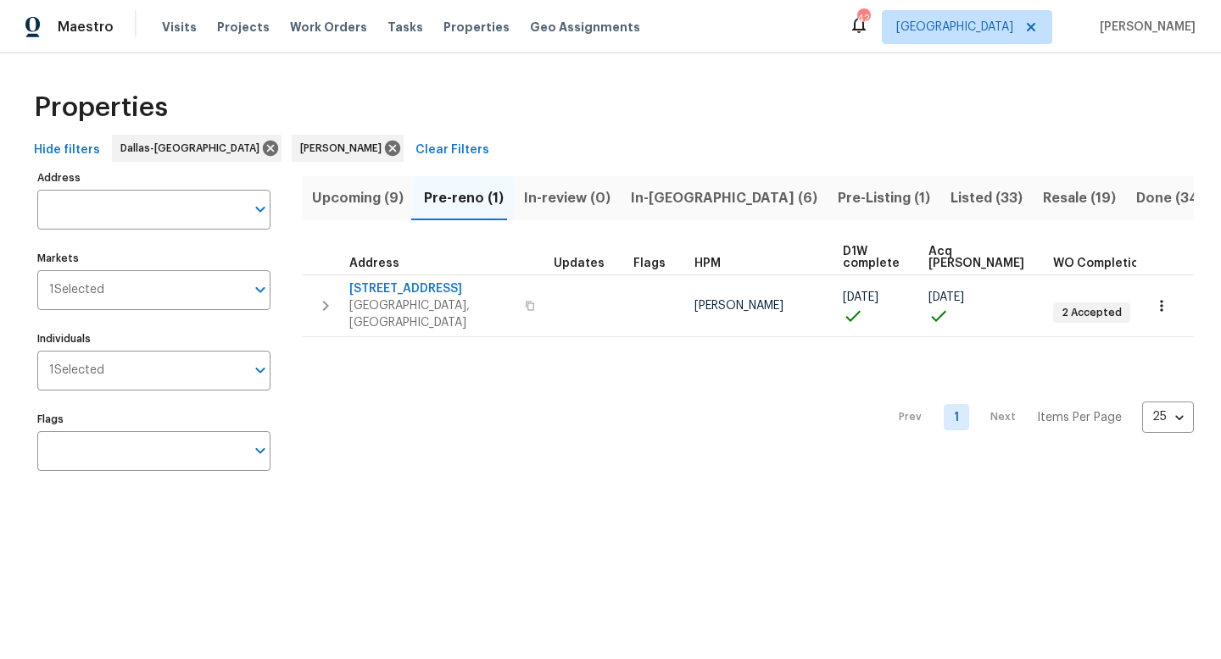
click at [380, 196] on span "Upcoming (9)" at bounding box center [358, 198] width 92 height 24
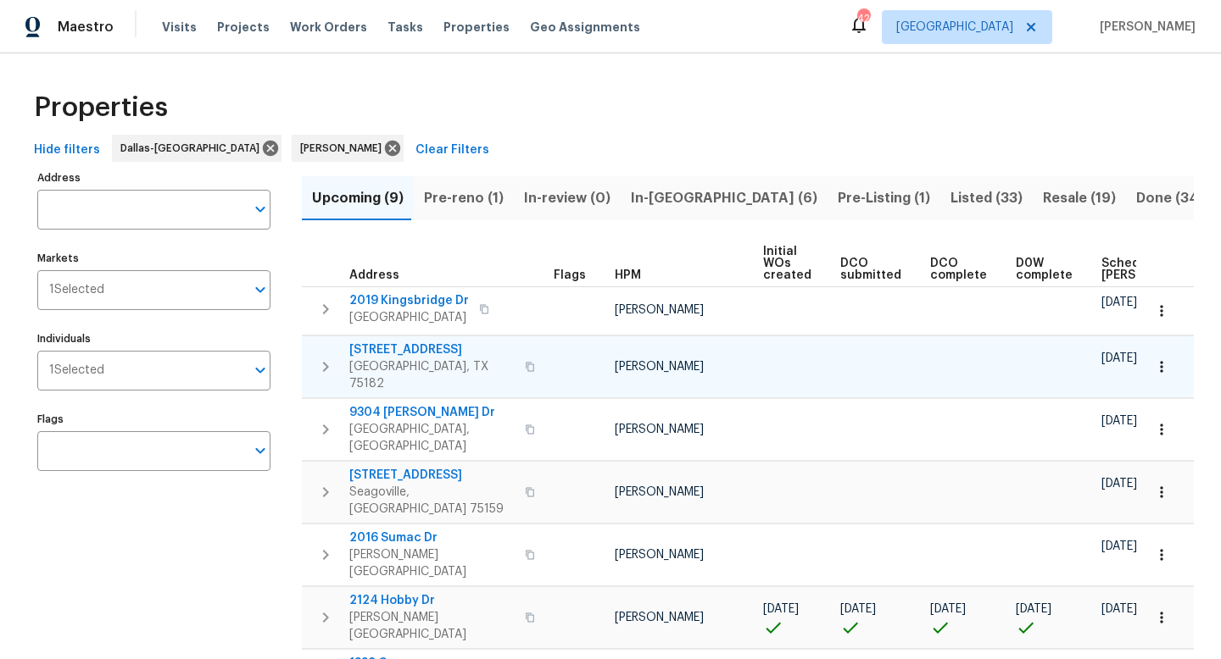
scroll to position [0, 186]
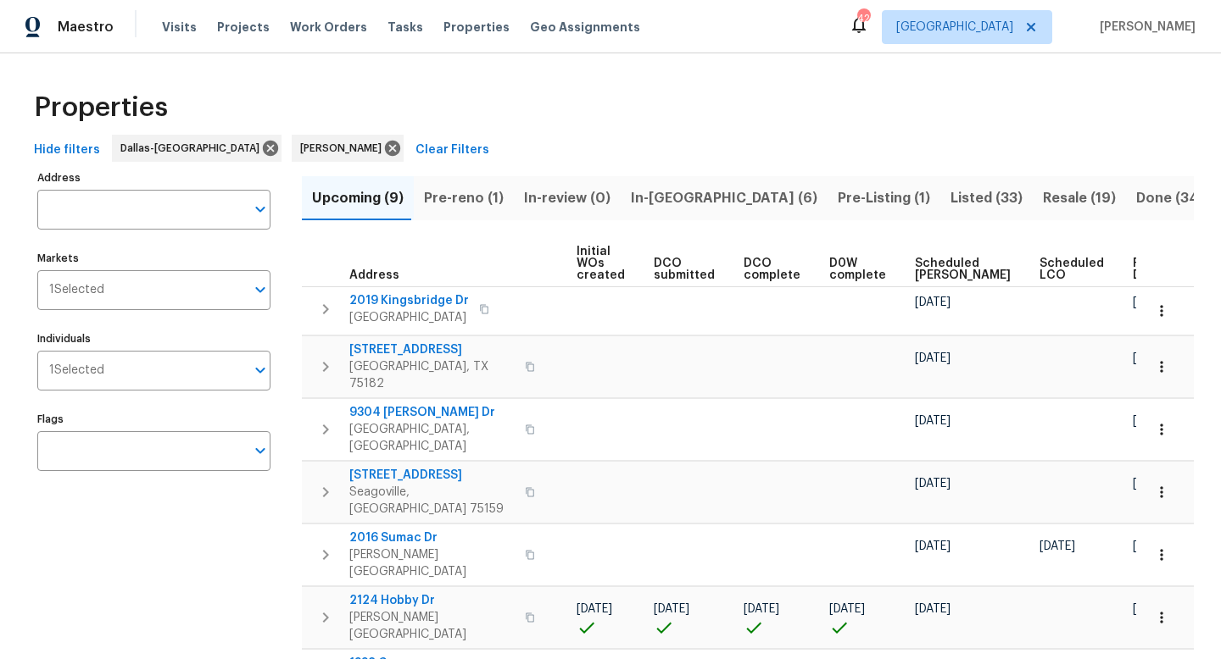
click at [1132, 277] on div "Ready Date" at bounding box center [1158, 270] width 53 height 24
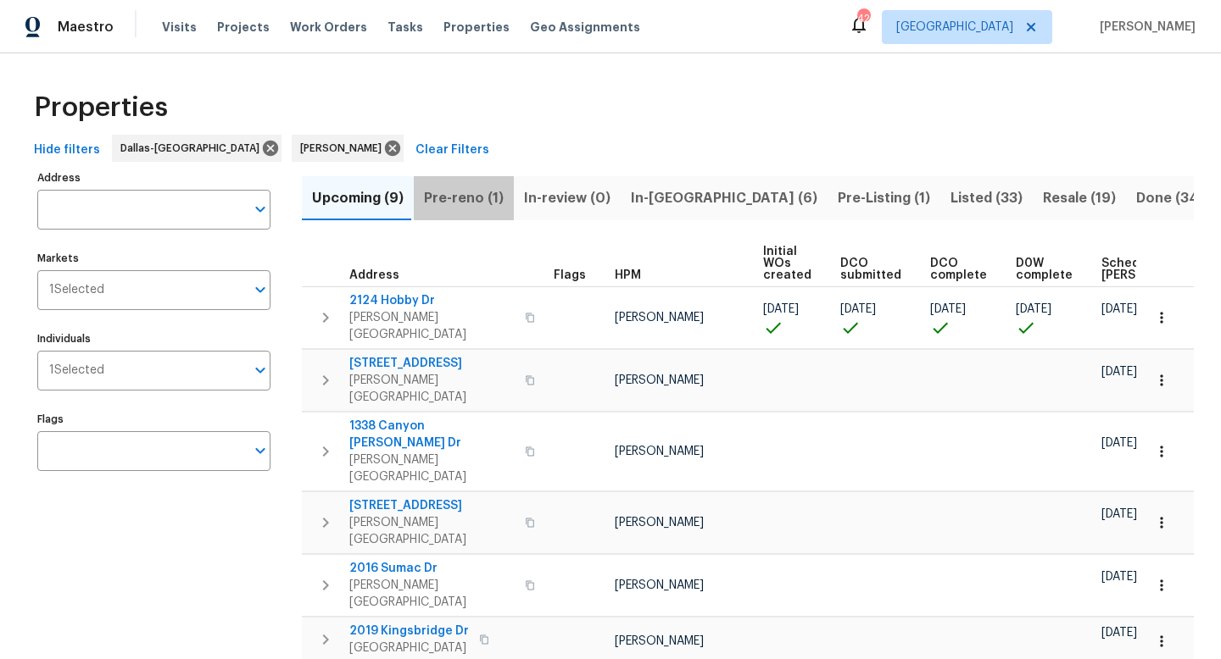
click at [464, 197] on span "Pre-reno (1)" at bounding box center [464, 198] width 80 height 24
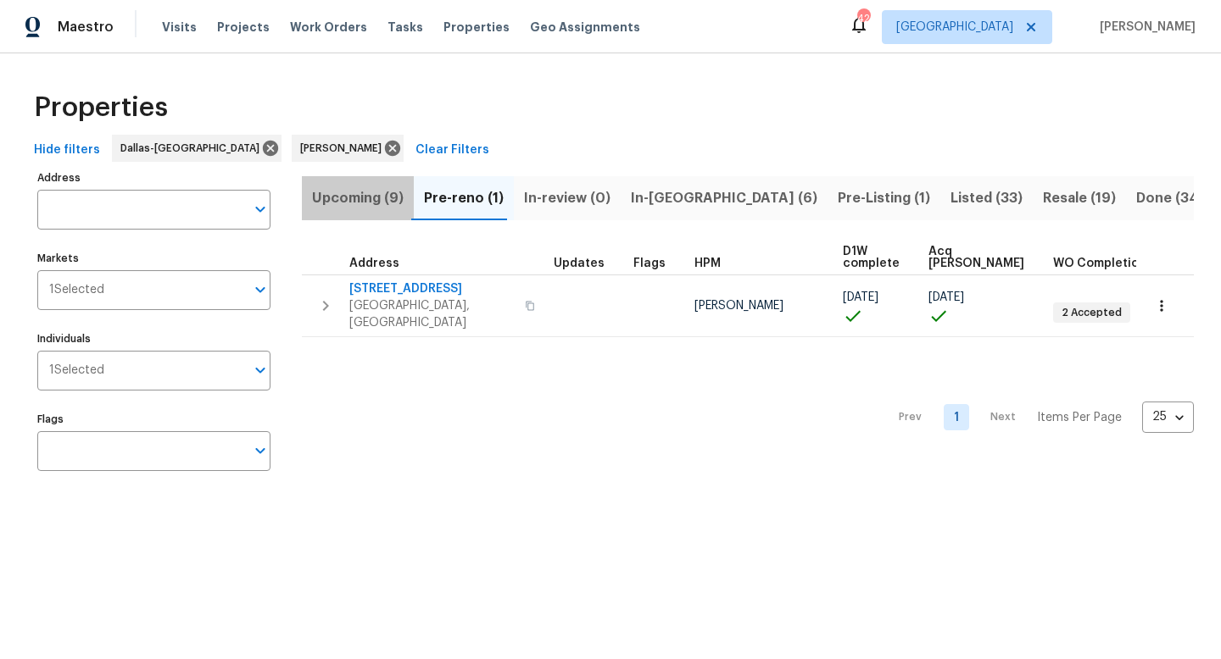
click at [369, 196] on span "Upcoming (9)" at bounding box center [358, 198] width 92 height 24
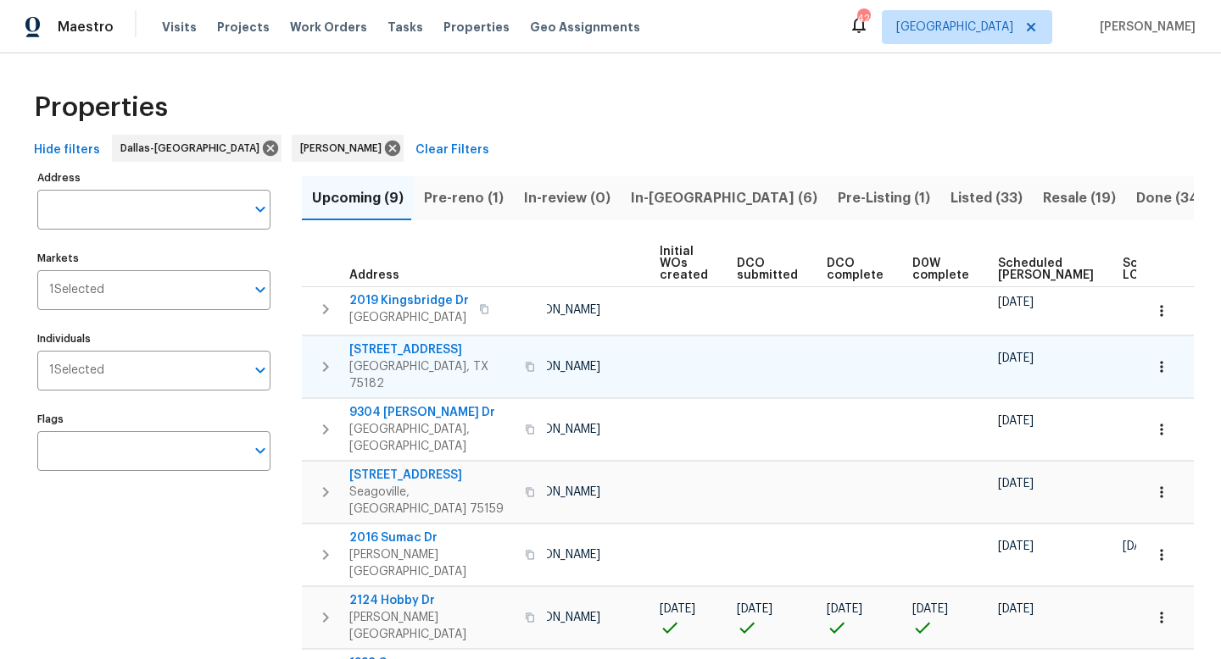
scroll to position [0, 186]
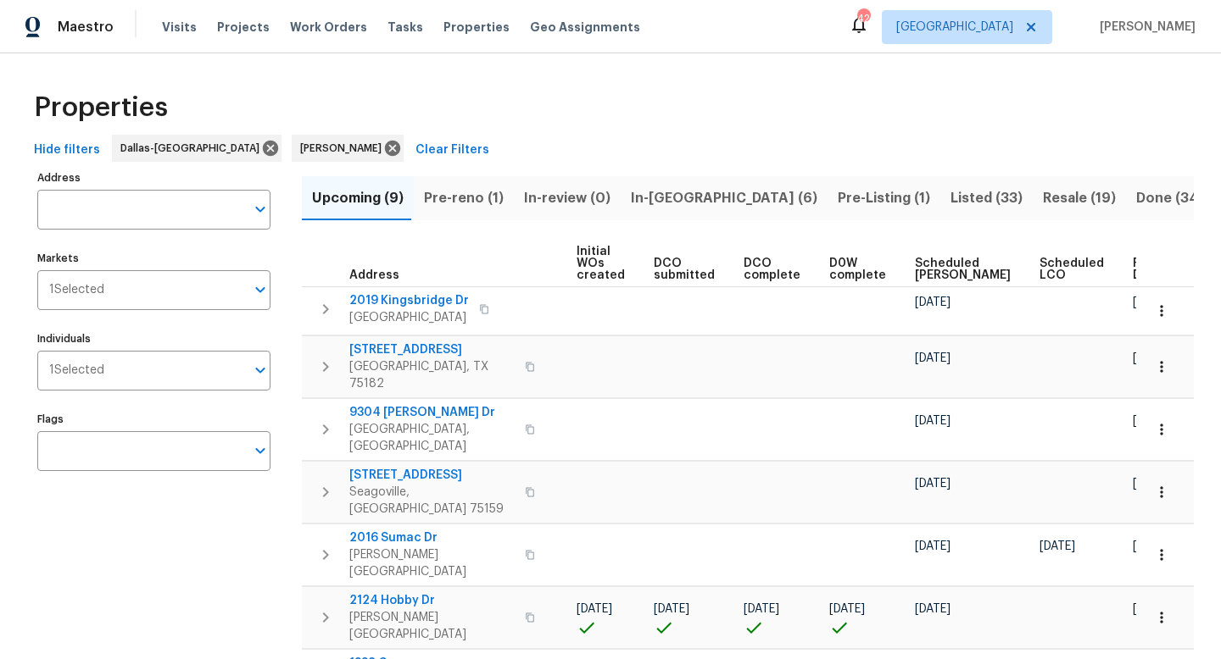
click at [1180, 269] on button "button" at bounding box center [1182, 269] width 5 height 5
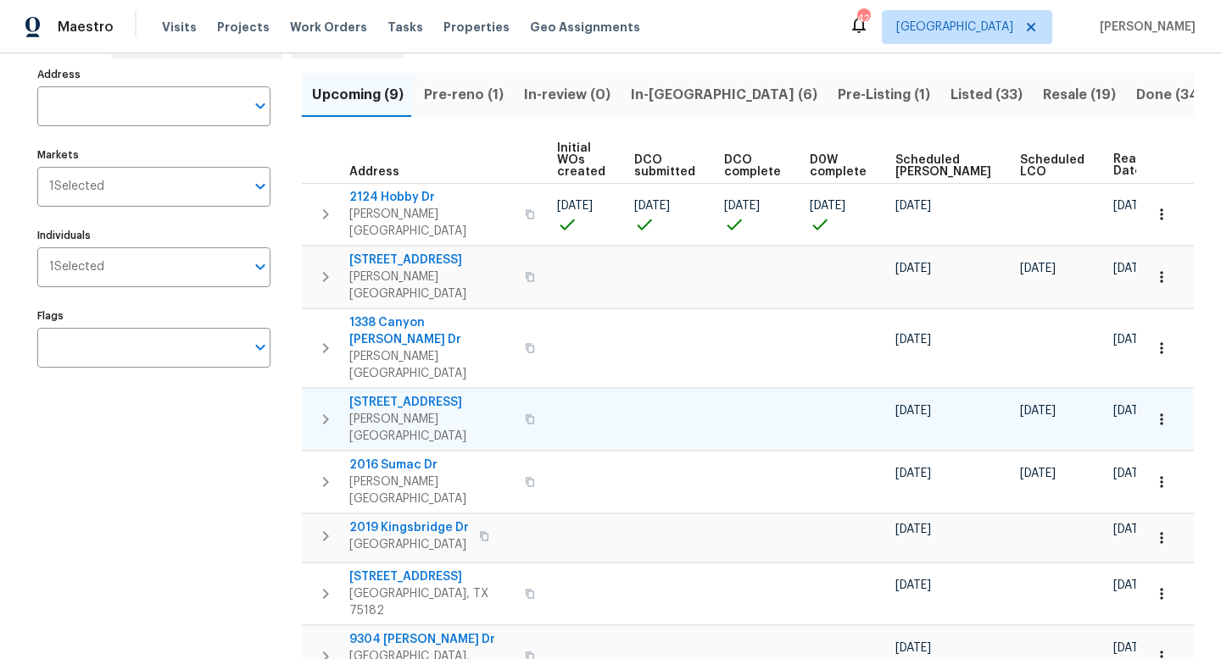
scroll to position [104, 0]
click at [676, 96] on span "In-reno (6)" at bounding box center [724, 94] width 186 height 24
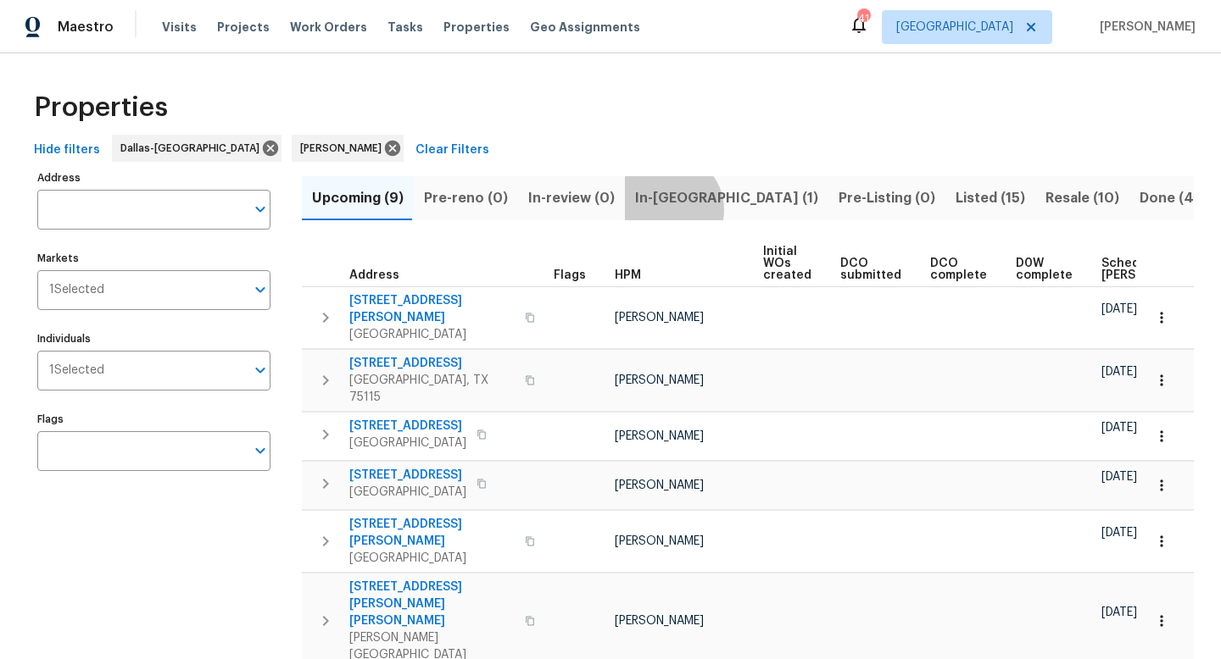
click at [656, 209] on span "In-[GEOGRAPHIC_DATA] (1)" at bounding box center [726, 198] width 183 height 24
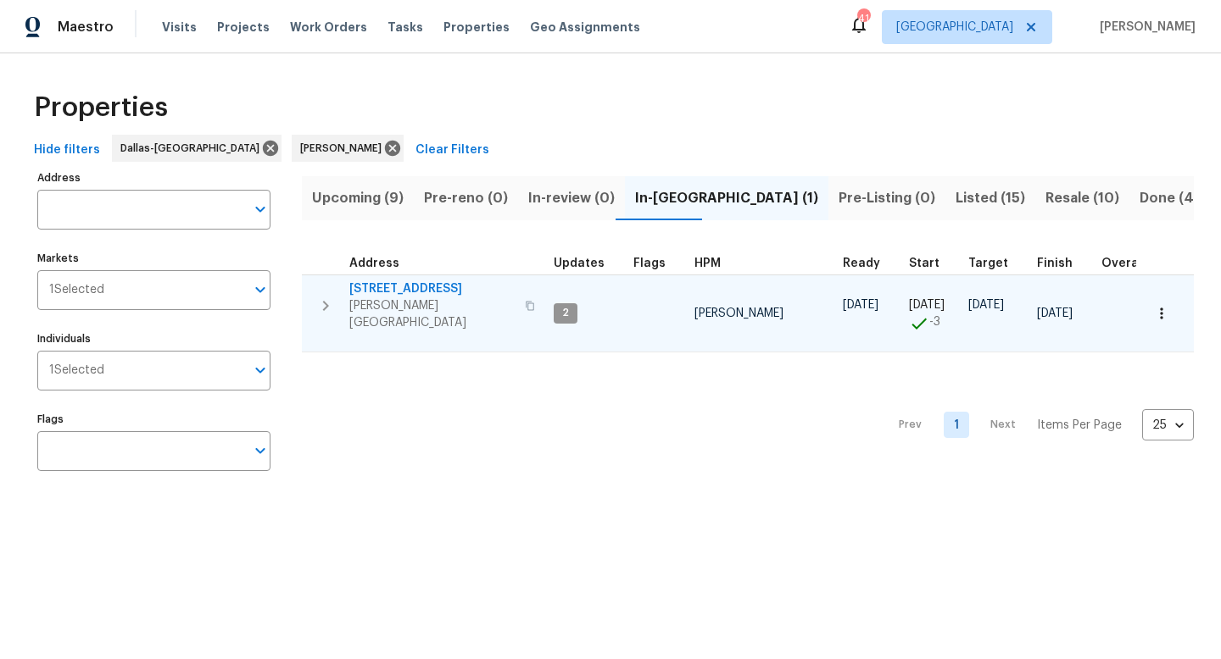
click at [434, 287] on span "251 Green Acres Dr" at bounding box center [431, 289] width 165 height 17
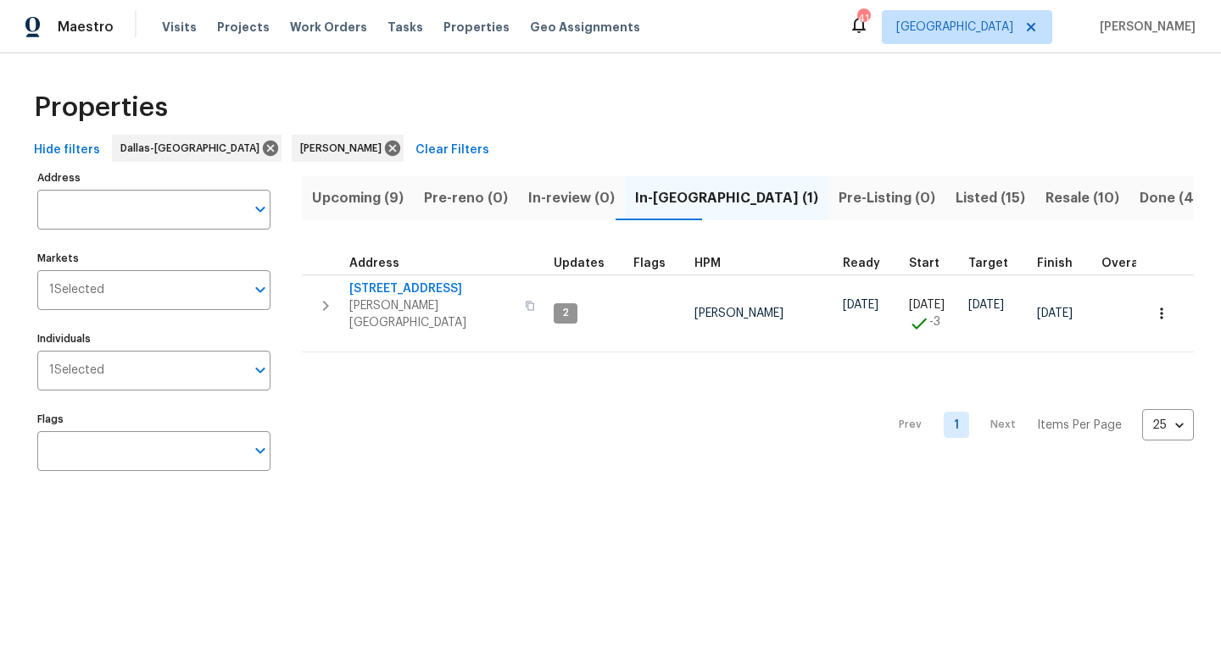
click at [378, 200] on span "Upcoming (9)" at bounding box center [358, 198] width 92 height 24
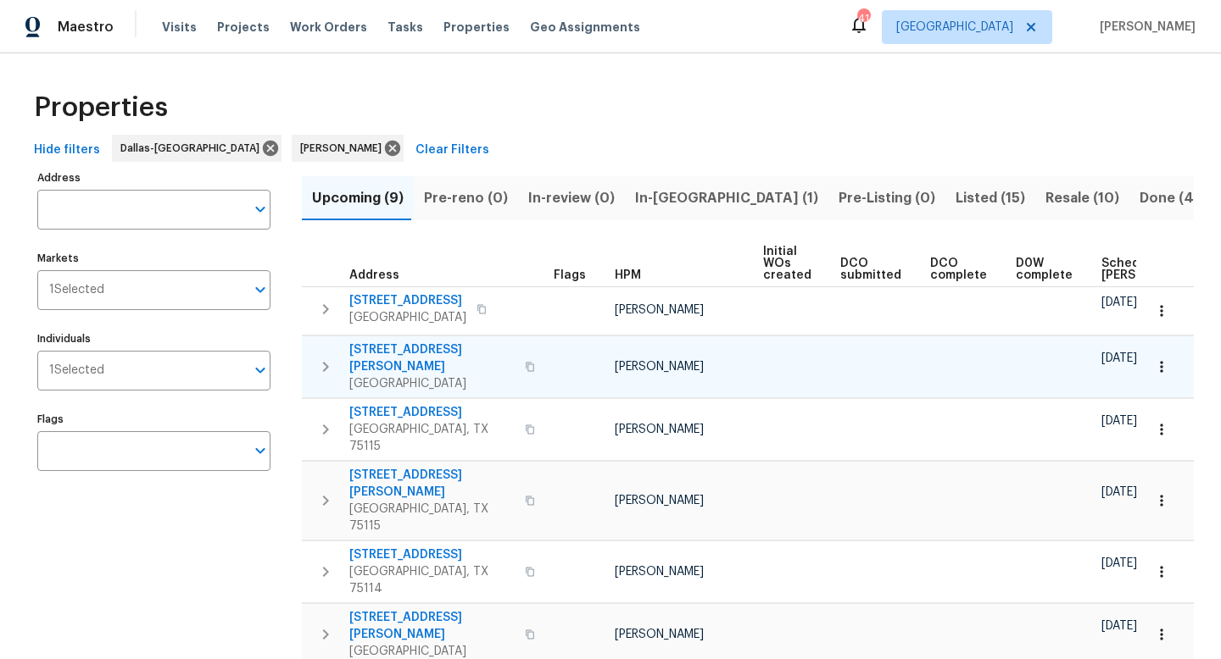
scroll to position [0, 186]
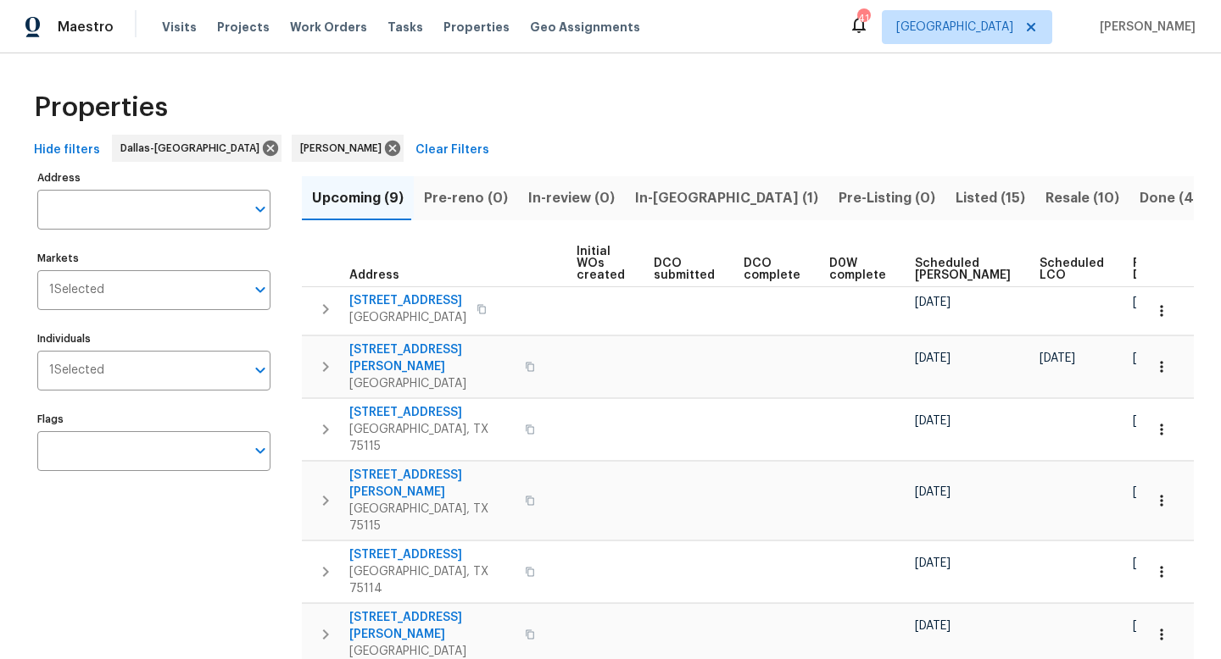
click at [1180, 267] on button "button" at bounding box center [1182, 269] width 5 height 5
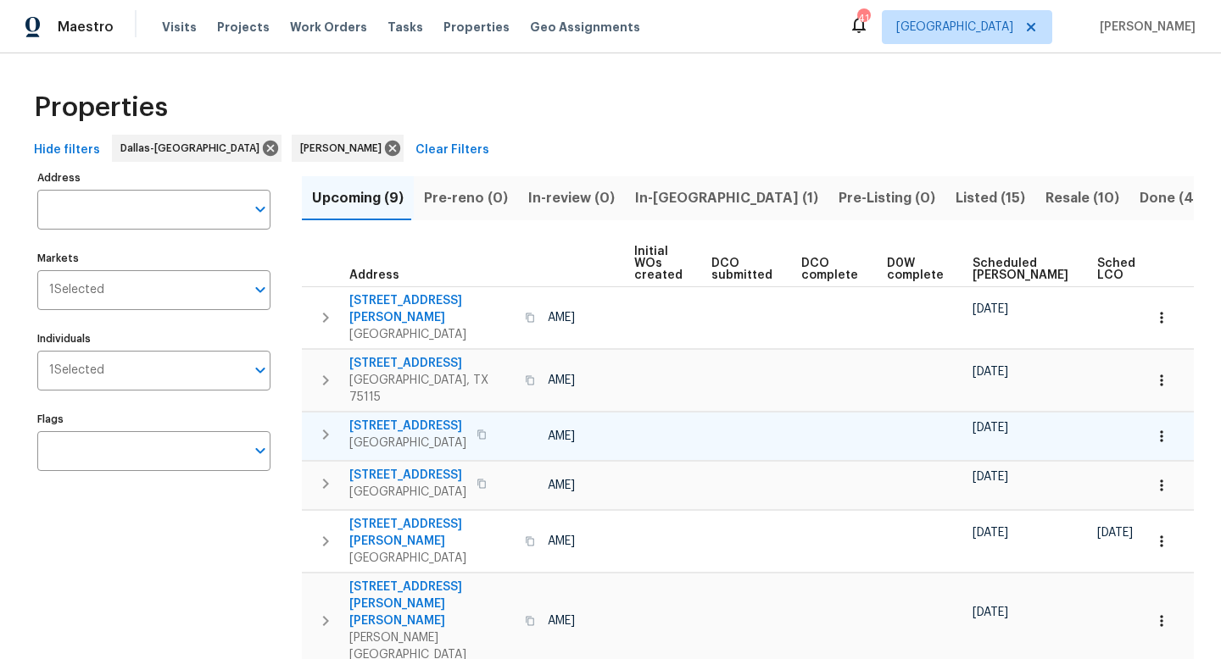
scroll to position [0, 206]
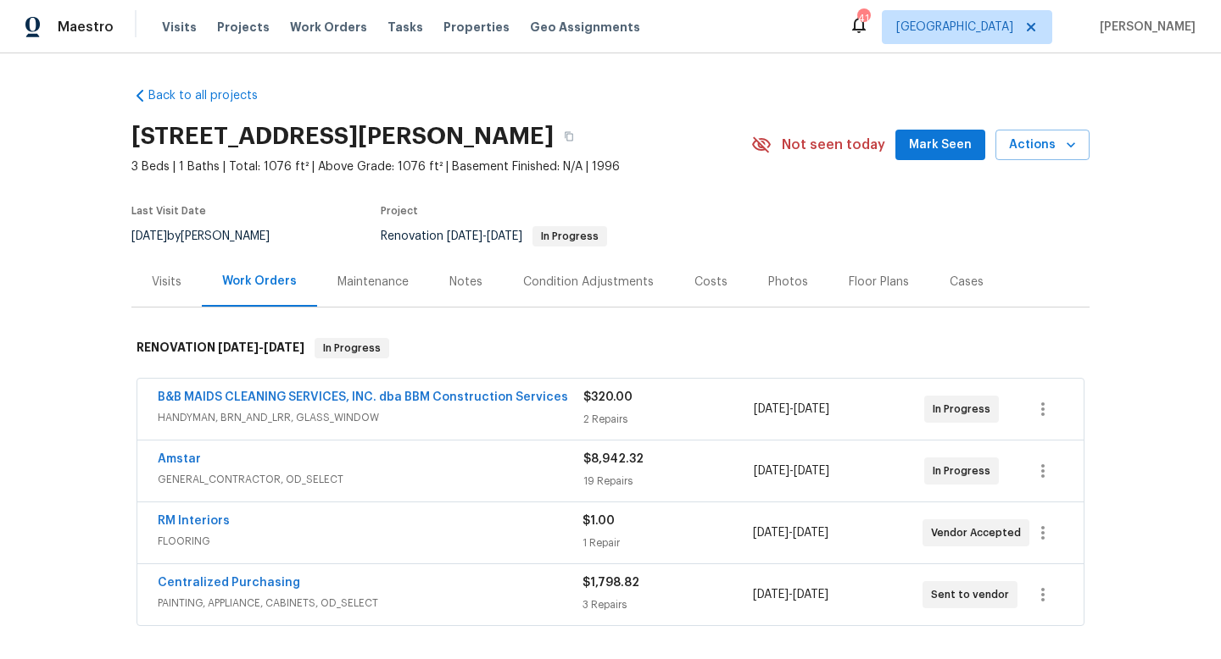
click at [438, 287] on div "Notes" at bounding box center [466, 282] width 74 height 50
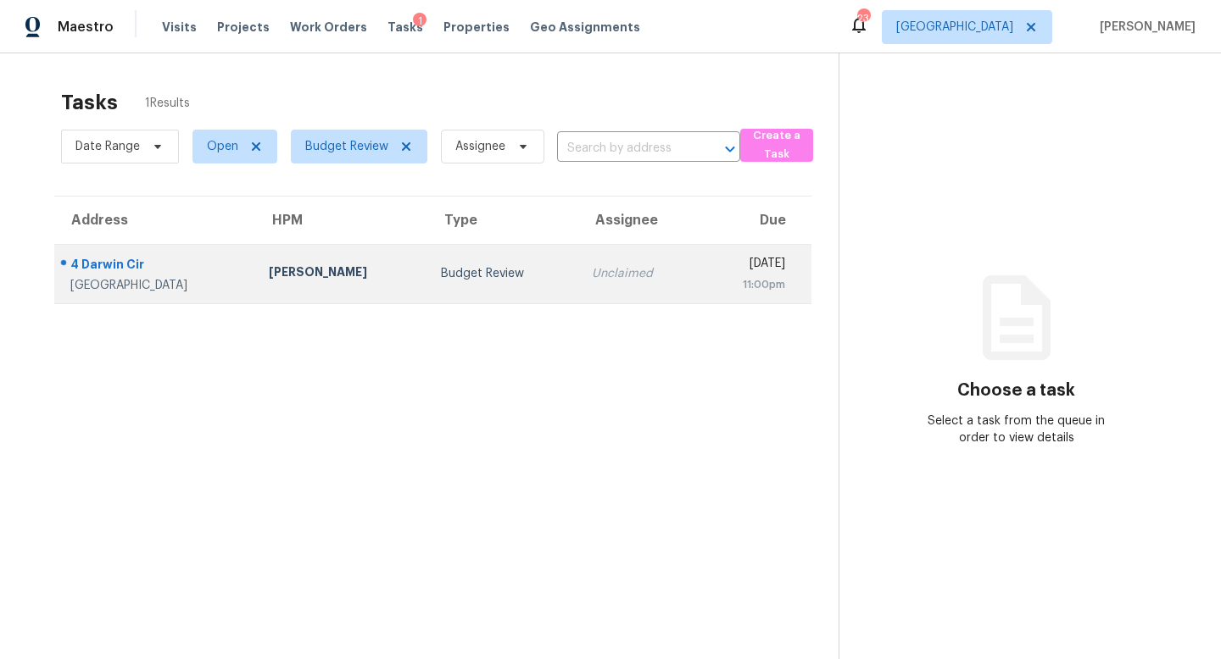
click at [427, 285] on td "Budget Review" at bounding box center [502, 273] width 151 height 59
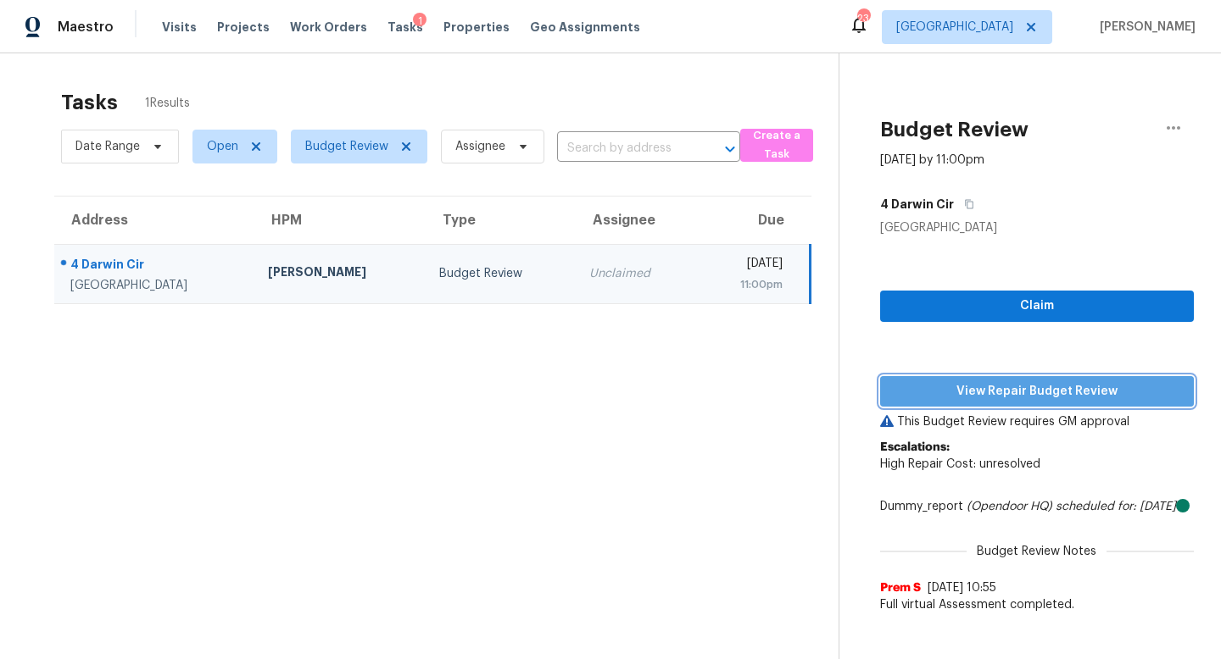
click at [926, 386] on span "View Repair Budget Review" at bounding box center [1036, 391] width 287 height 21
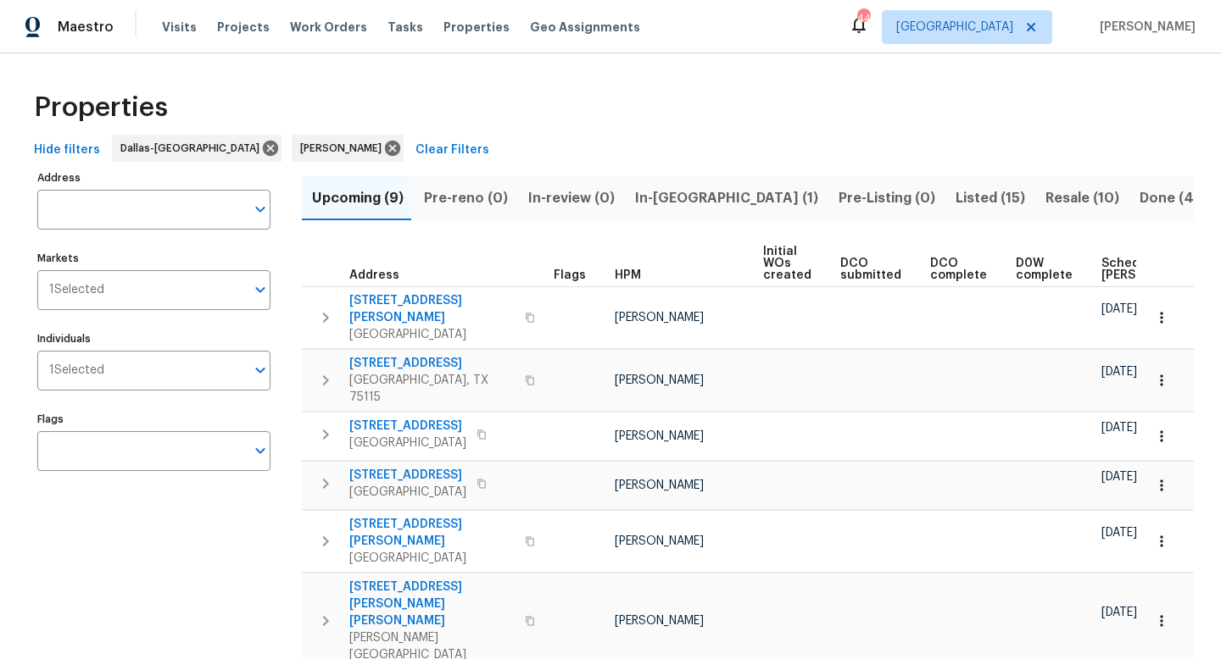
click at [654, 202] on span "In-[GEOGRAPHIC_DATA] (1)" at bounding box center [726, 198] width 183 height 24
